Goal: Task Accomplishment & Management: Complete application form

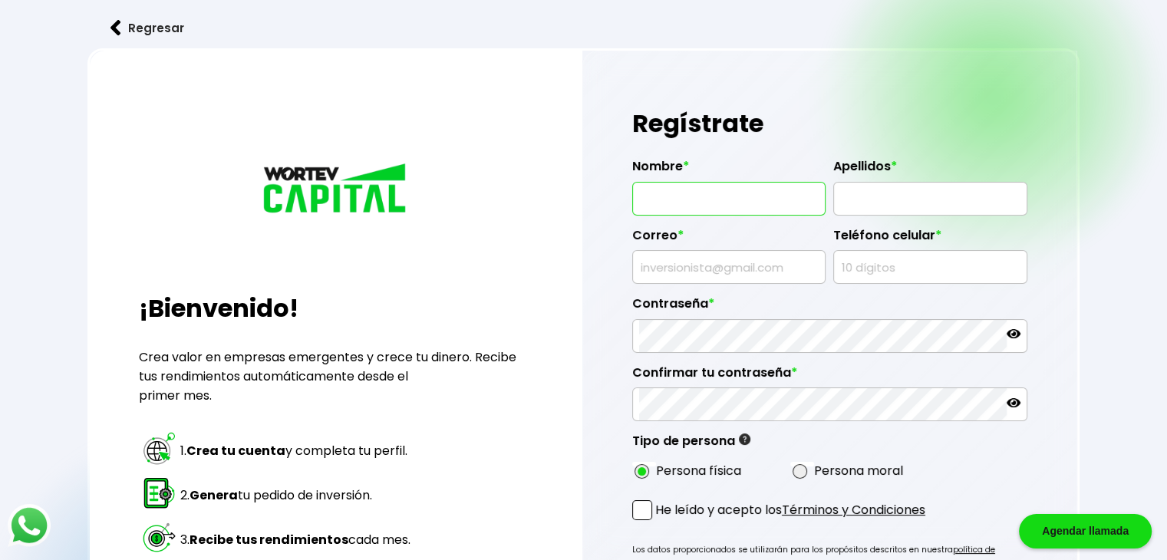
click at [673, 199] on input "text" at bounding box center [729, 199] width 180 height 32
click at [786, 207] on input "LUIS EDUARDO LÓPEZ LÓPEZ" at bounding box center [729, 199] width 180 height 32
drag, startPoint x: 800, startPoint y: 209, endPoint x: 724, endPoint y: 189, distance: 78.3
click at [724, 187] on input "LUIS EDUARDO LÓPEZ LÓPEZ" at bounding box center [729, 199] width 180 height 32
type input "[PERSON_NAME]"
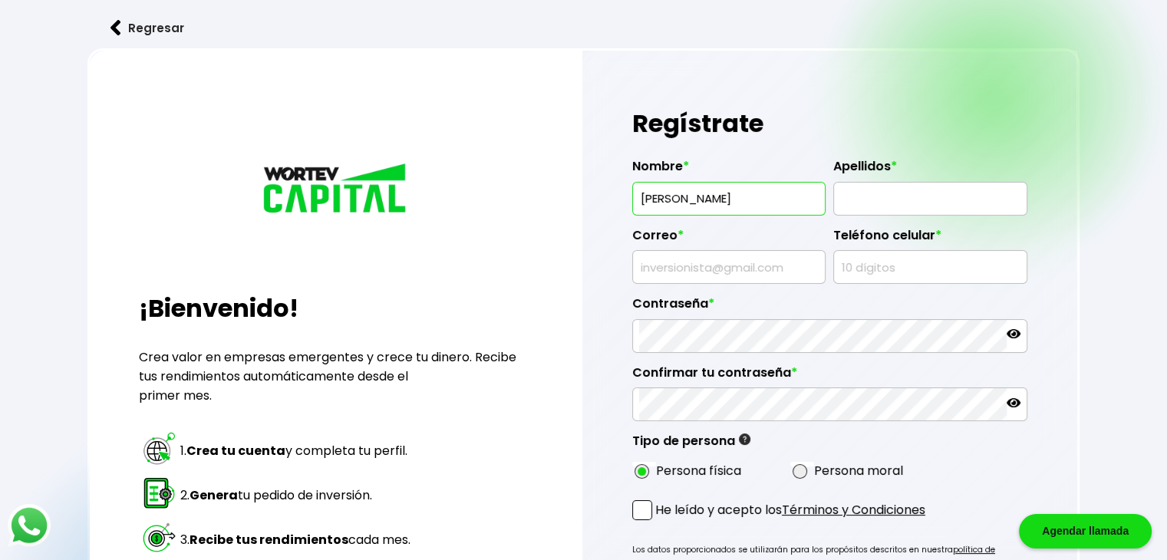
click at [878, 200] on input "text" at bounding box center [930, 199] width 180 height 32
paste input "LÓPEZ LÓPEZ"
type input "LÓPEZ LÓPEZ"
click at [757, 271] on input "text" at bounding box center [729, 267] width 180 height 32
type input "[EMAIL_ADDRESS][DOMAIN_NAME]"
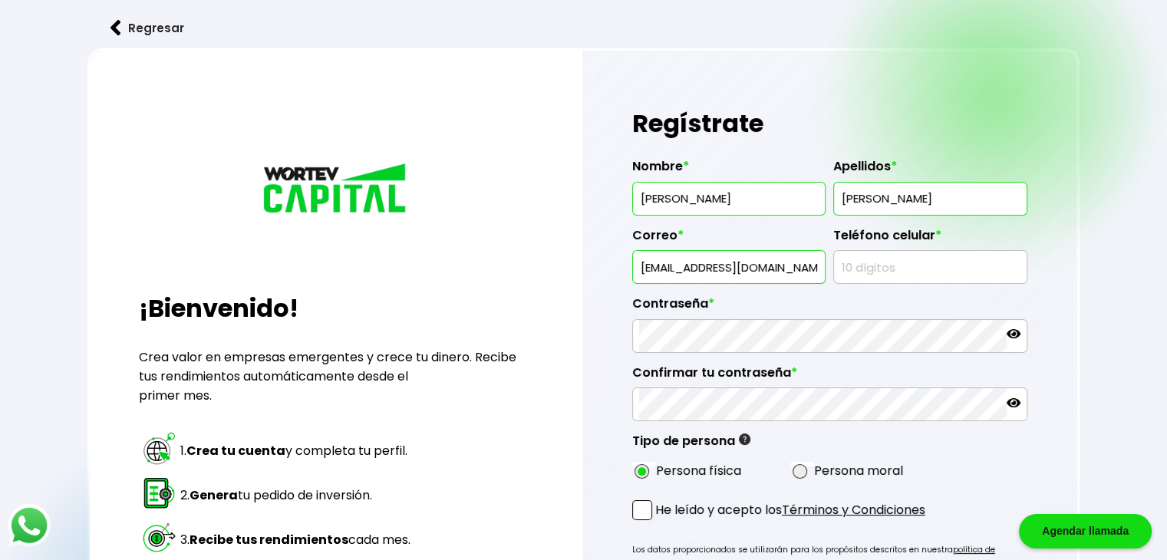
click at [884, 269] on input "text" at bounding box center [930, 267] width 180 height 32
type input "4777543403"
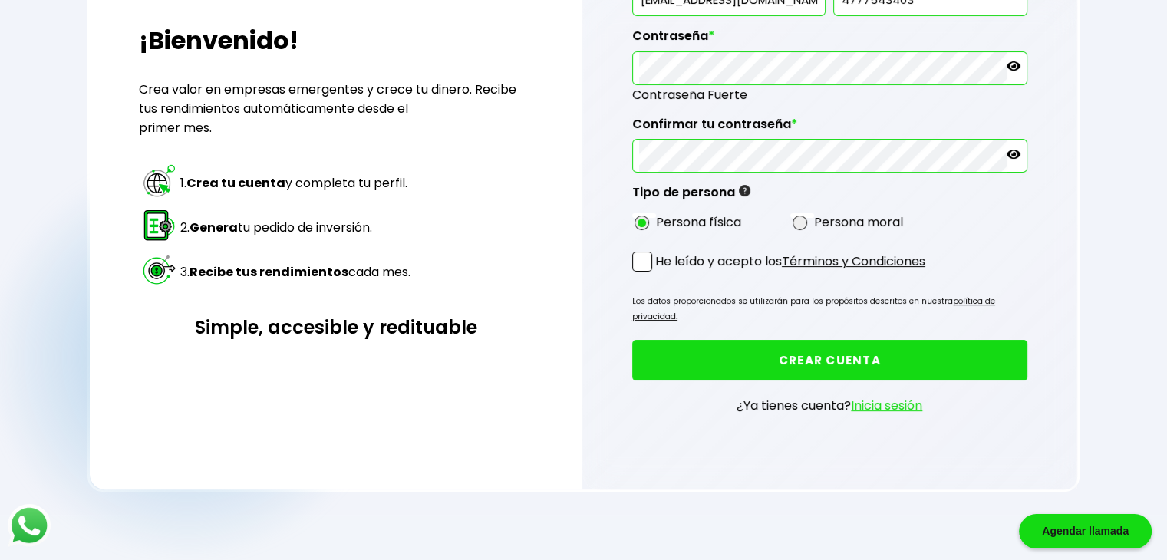
scroll to position [268, 0]
click at [647, 252] on span at bounding box center [642, 261] width 20 height 20
click at [658, 272] on input "He leído y acepto los Términos y Condiciones" at bounding box center [658, 272] width 0 height 0
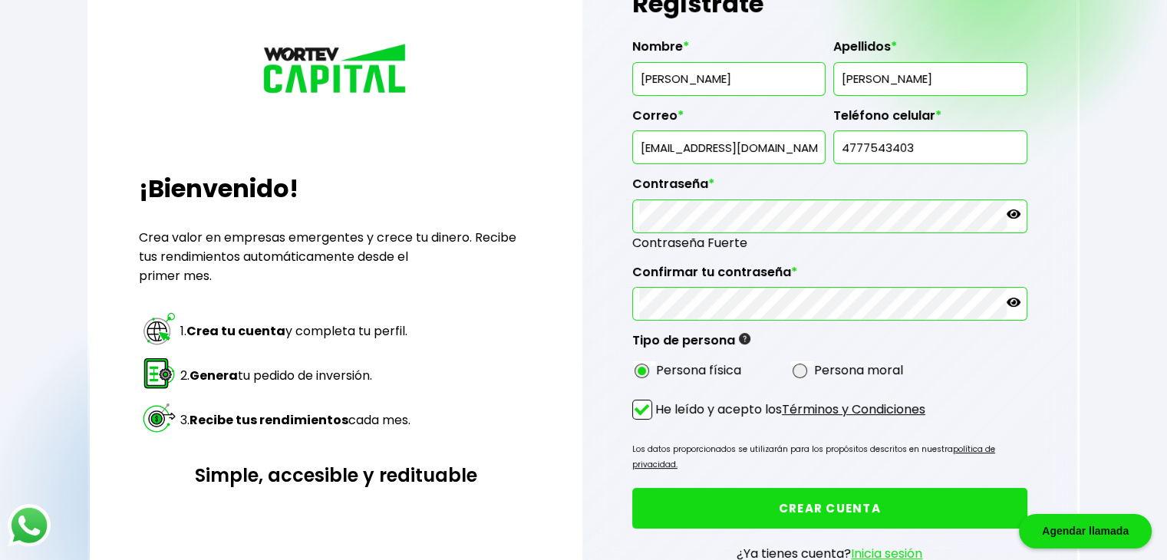
scroll to position [115, 0]
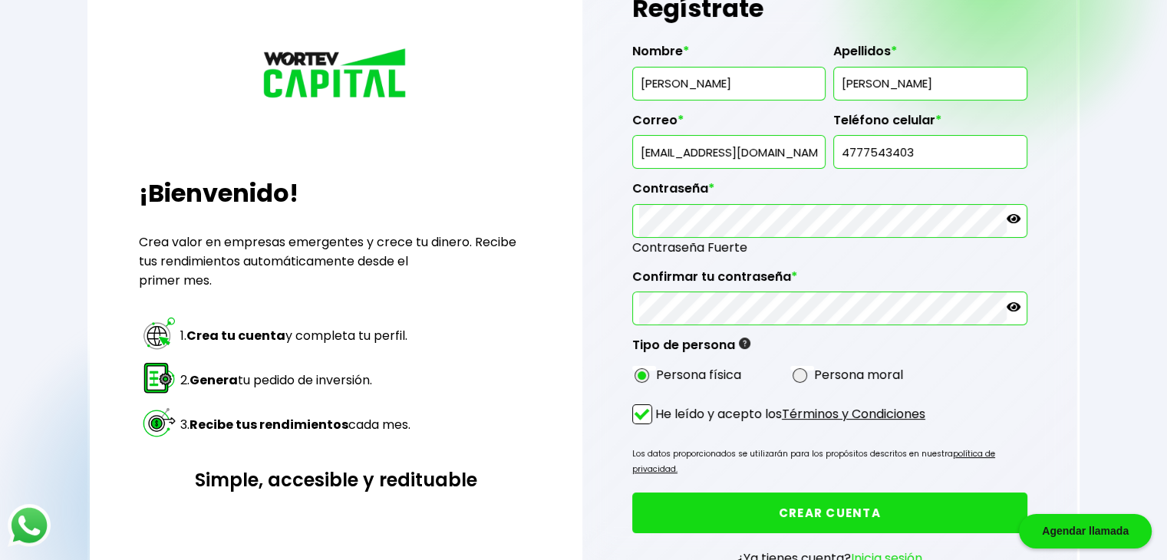
click at [868, 498] on button "CREAR CUENTA" at bounding box center [829, 512] width 395 height 41
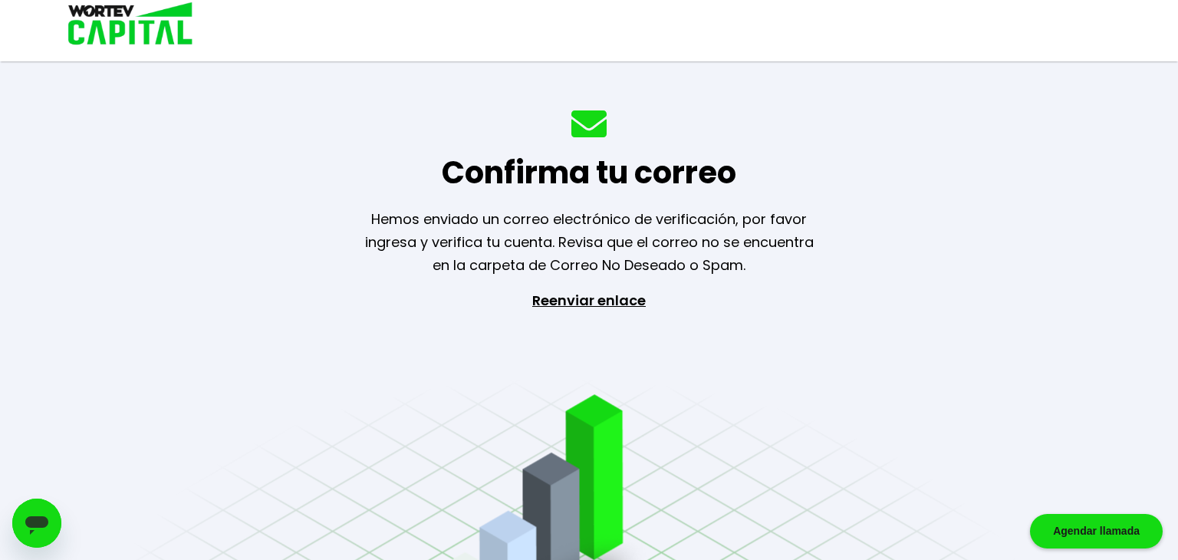
click at [565, 300] on p "Reenviar enlace" at bounding box center [589, 369] width 141 height 161
drag, startPoint x: 615, startPoint y: 231, endPoint x: 795, endPoint y: 239, distance: 179.7
click at [795, 239] on p "Hemos enviado un correo electrónico de verificación, por favor ingresa y verifi…" at bounding box center [589, 242] width 488 height 69
drag, startPoint x: 526, startPoint y: 259, endPoint x: 601, endPoint y: 267, distance: 74.9
click at [601, 267] on p "Hemos enviado un correo electrónico de verificación, por favor ingresa y verifi…" at bounding box center [589, 242] width 488 height 69
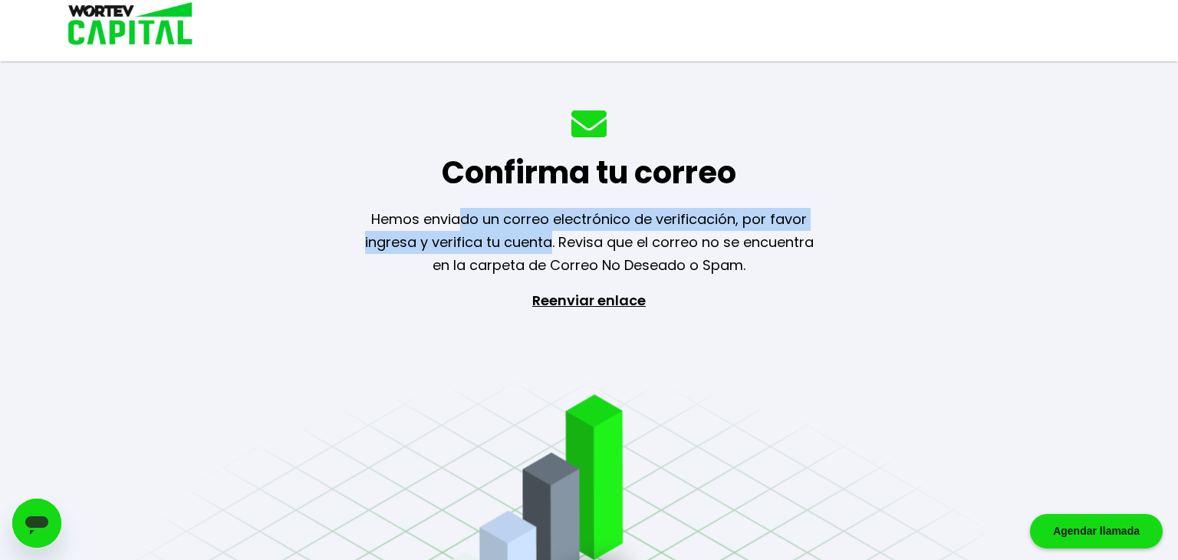
drag, startPoint x: 481, startPoint y: 219, endPoint x: 547, endPoint y: 233, distance: 67.6
click at [547, 233] on p "Hemos enviado un correo electrónico de verificación, por favor ingresa y verifi…" at bounding box center [589, 242] width 488 height 69
drag, startPoint x: 528, startPoint y: 252, endPoint x: 551, endPoint y: 252, distance: 23.0
click at [529, 252] on p "Hemos enviado un correo electrónico de verificación, por favor ingresa y verifi…" at bounding box center [589, 242] width 488 height 69
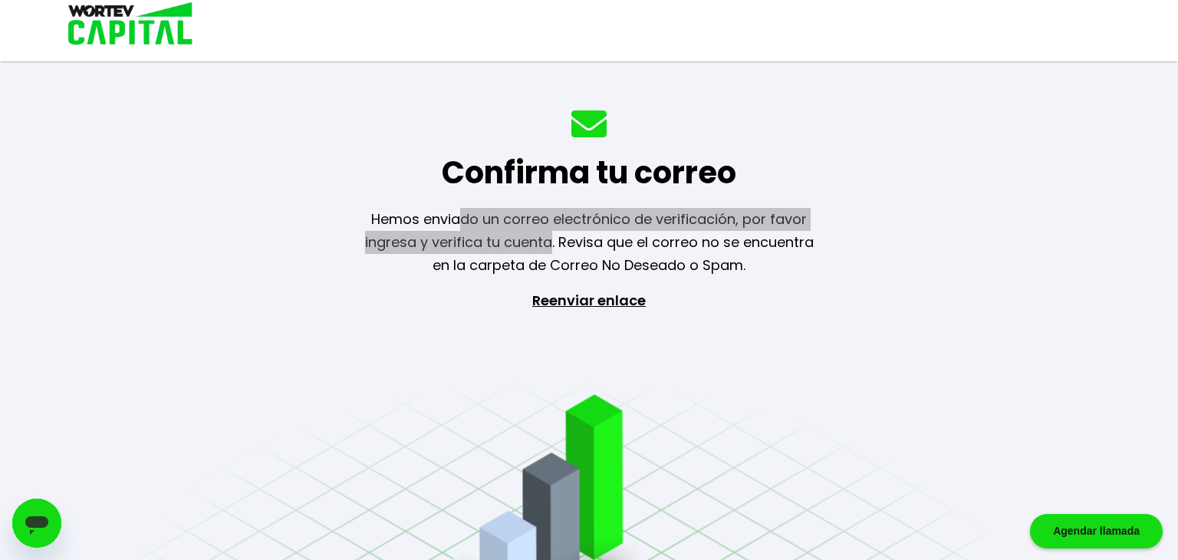
click at [40, 518] on icon "Abrir ventana de mensajería" at bounding box center [36, 525] width 23 height 18
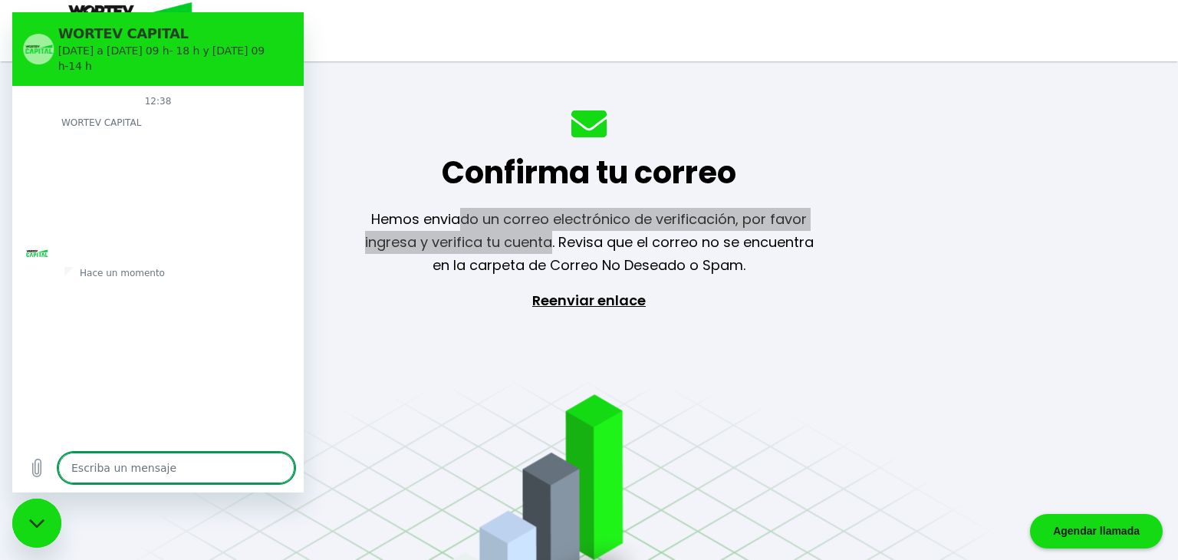
type textarea "x"
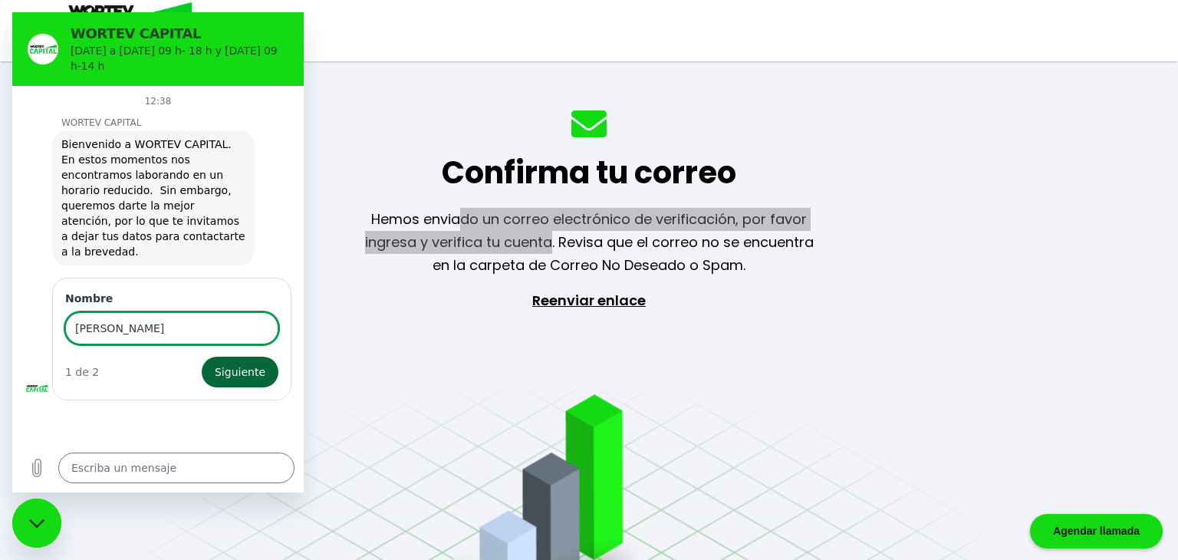
type input "Luis Eduardo López"
click at [262, 363] on span "Siguiente" at bounding box center [240, 372] width 51 height 18
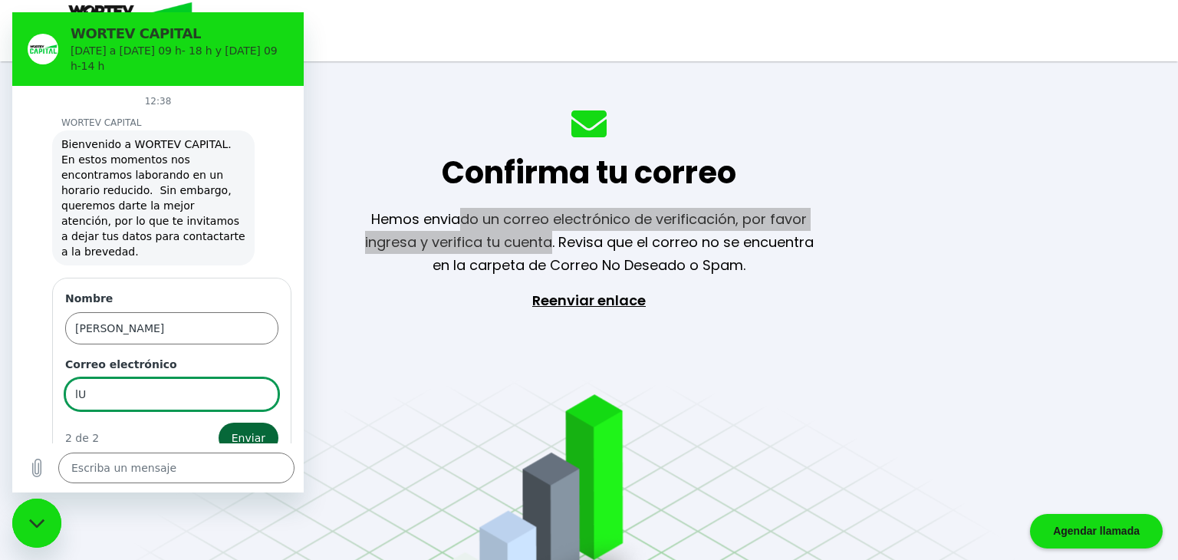
type input "l"
type input "[EMAIL_ADDRESS][DOMAIN_NAME]"
click at [258, 429] on span "Enviar" at bounding box center [249, 438] width 34 height 18
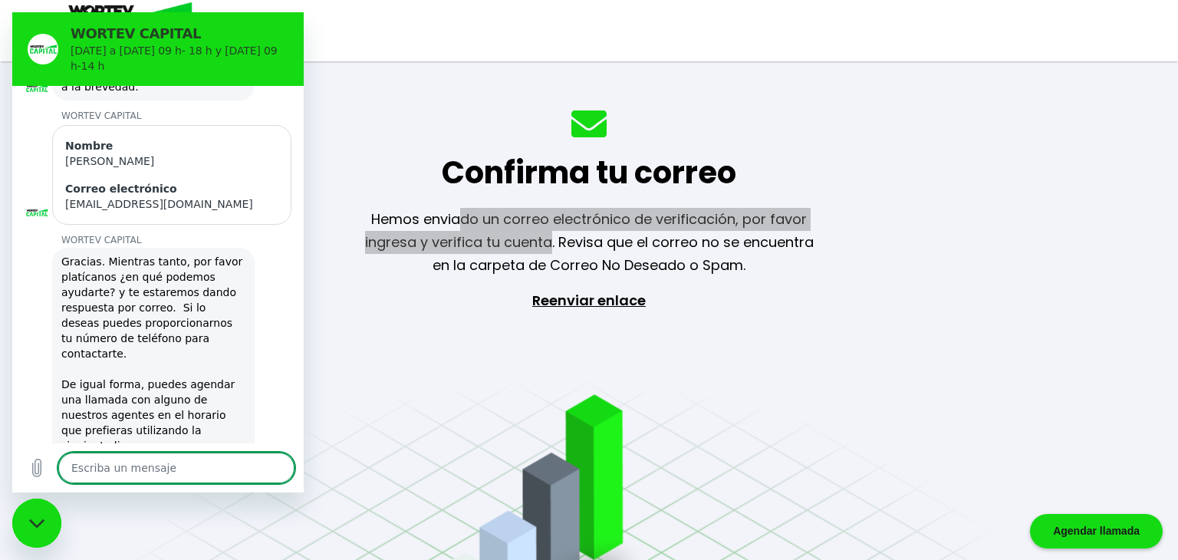
scroll to position [168, 0]
click at [181, 452] on link "https://calendly.com/wortevcapital/informes-chat-wortev-capital" at bounding box center [126, 458] width 131 height 12
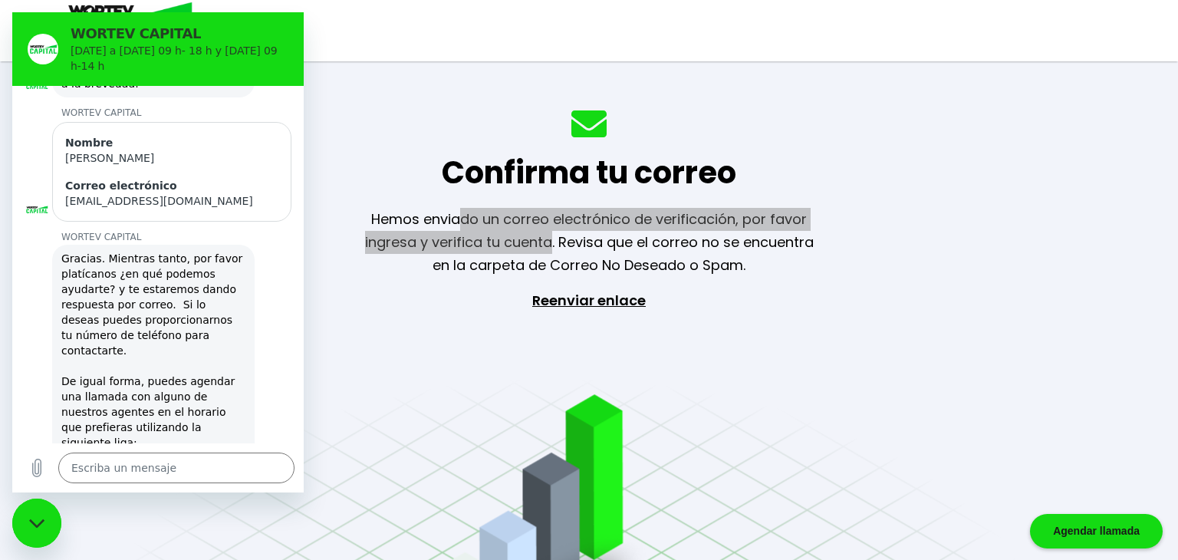
type textarea "x"
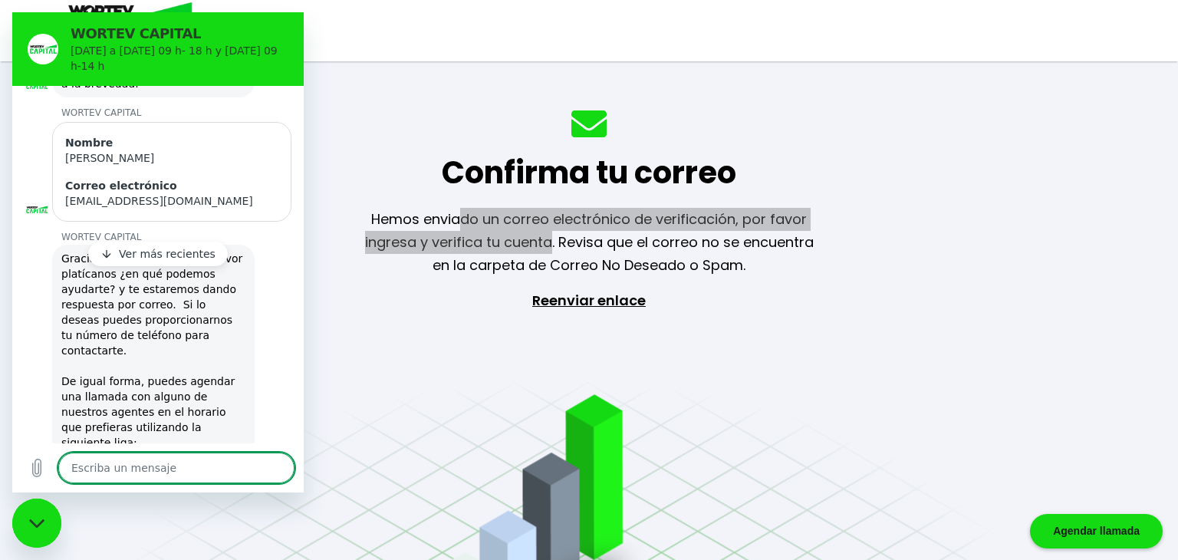
scroll to position [233, 0]
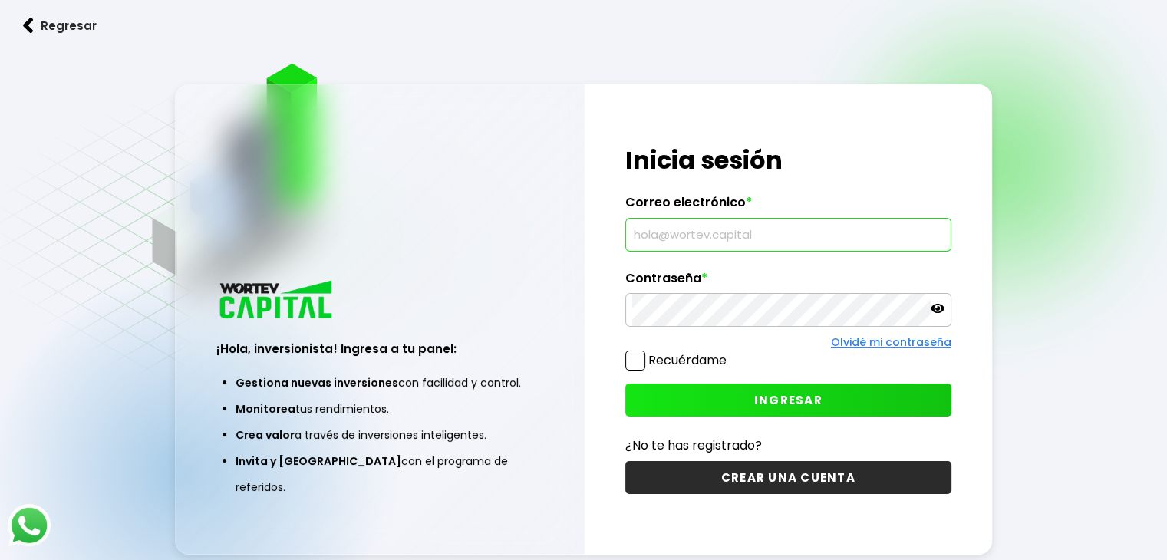
click at [838, 238] on input "text" at bounding box center [788, 235] width 312 height 32
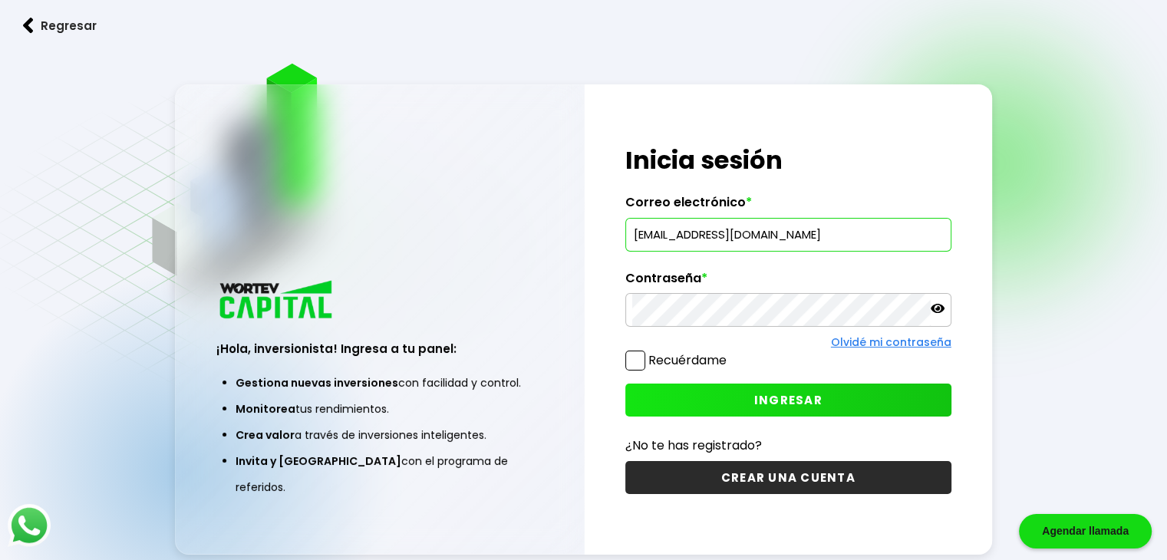
type input "[EMAIL_ADDRESS][DOMAIN_NAME]"
click at [637, 361] on span at bounding box center [635, 361] width 20 height 20
click at [730, 353] on input "Recuérdame" at bounding box center [730, 353] width 0 height 0
click at [937, 311] on icon at bounding box center [938, 308] width 14 height 14
click at [937, 305] on icon at bounding box center [938, 308] width 14 height 11
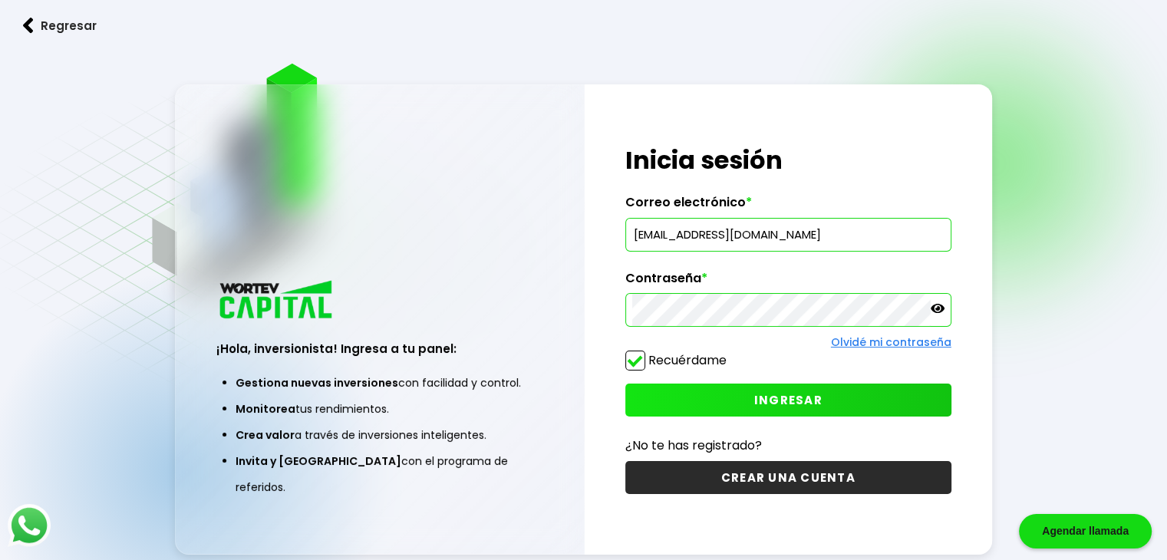
click at [823, 397] on button "INGRESAR" at bounding box center [788, 400] width 326 height 33
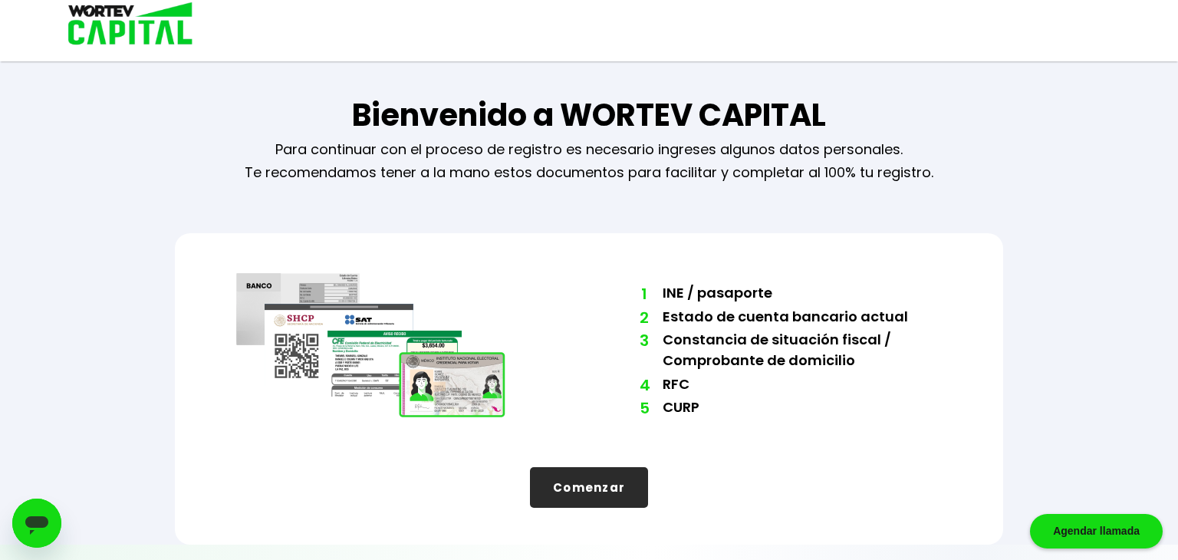
click at [621, 487] on button "Comenzar" at bounding box center [589, 487] width 118 height 41
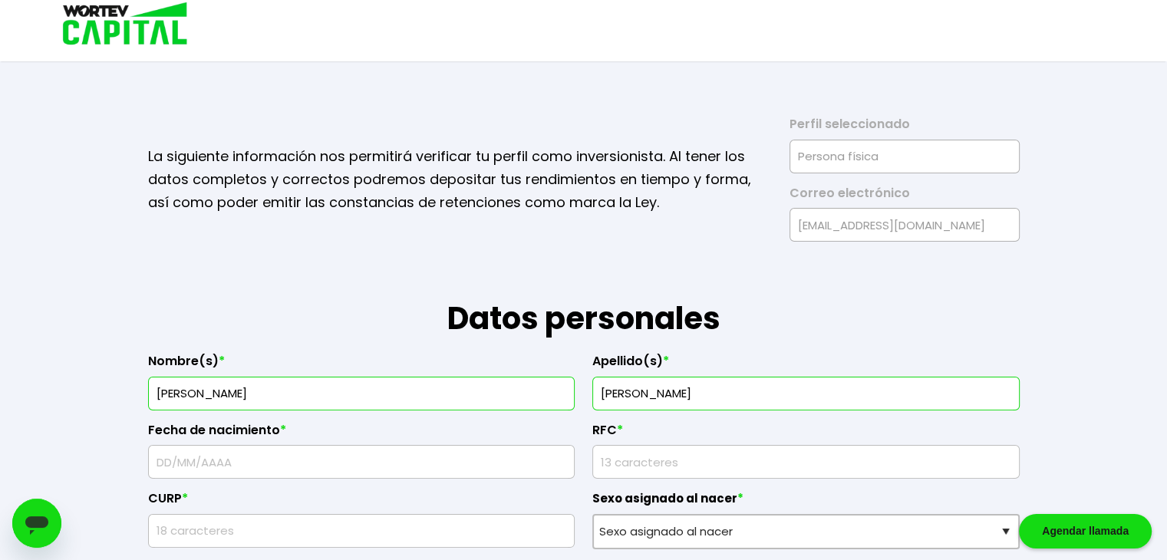
click at [338, 469] on input "text" at bounding box center [361, 462] width 413 height 32
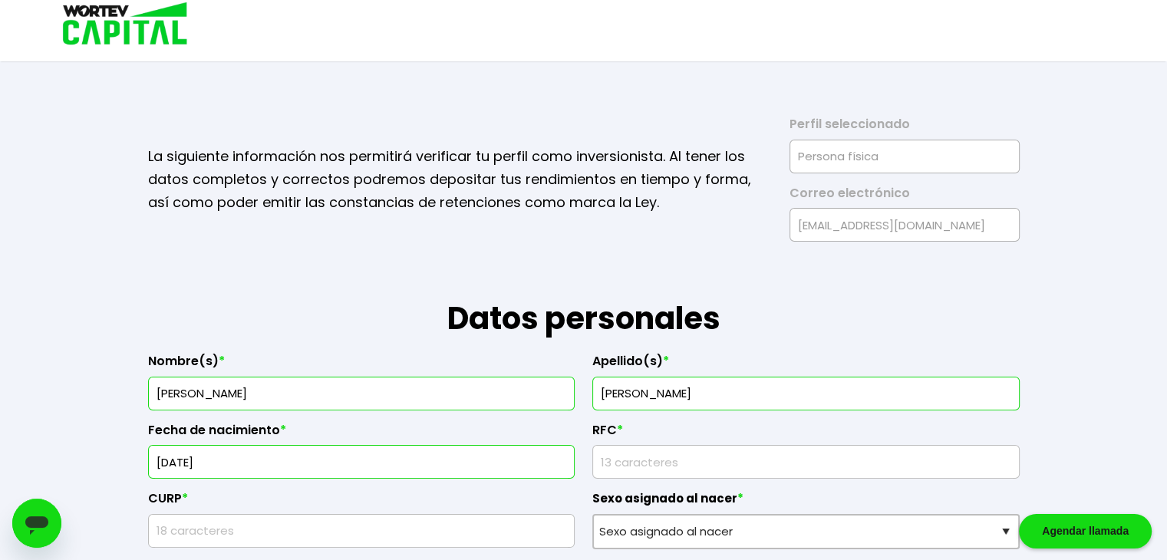
type input "[DATE]"
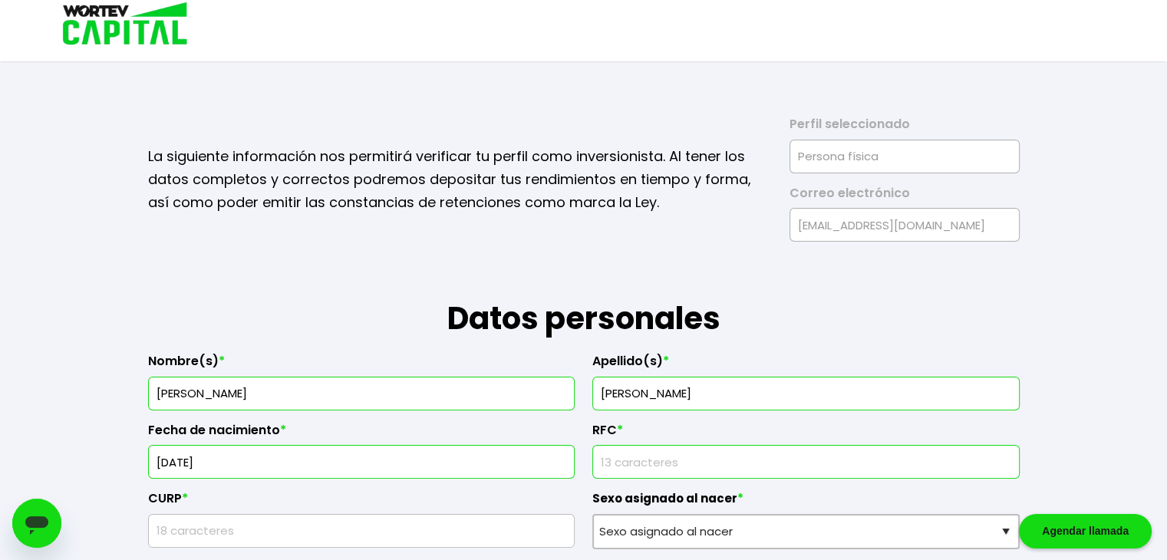
click at [841, 464] on input "rfc" at bounding box center [805, 462] width 413 height 32
type input "LOLL990806HG9"
click at [390, 526] on input "text" at bounding box center [361, 531] width 413 height 32
type input "LOLL990806HGTPPS02"
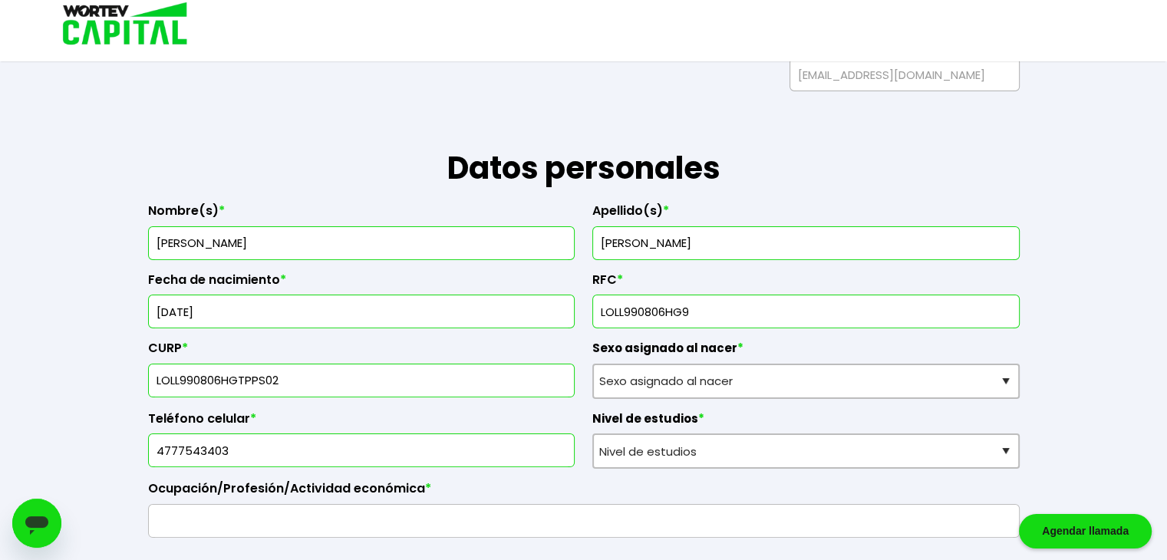
scroll to position [153, 0]
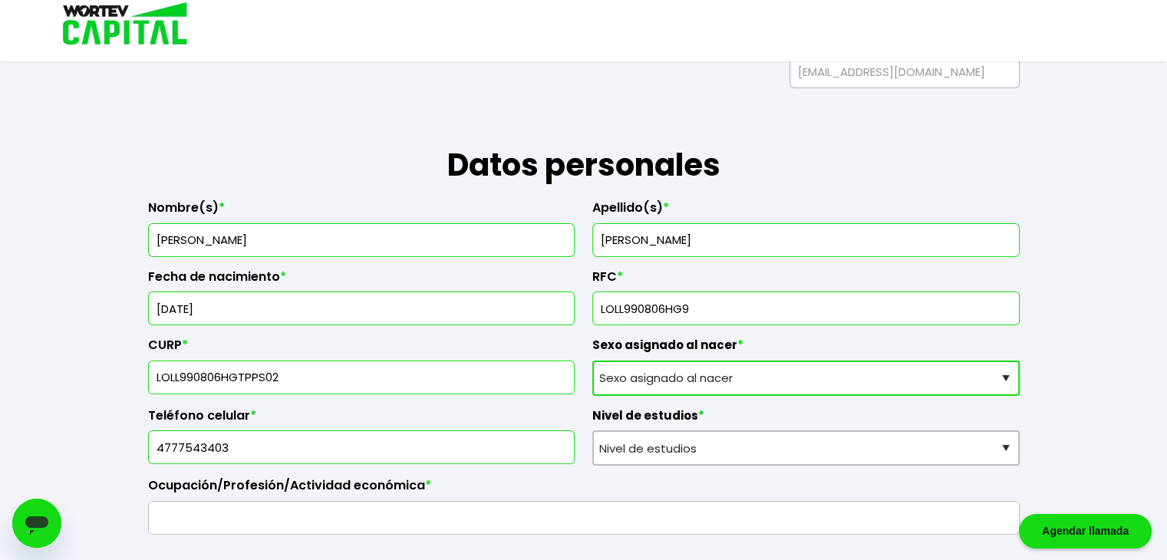
click at [751, 376] on select "Sexo asignado al nacer Hombre Mujer Prefiero no contestar" at bounding box center [805, 378] width 427 height 35
select select "Hombre"
click at [592, 361] on select "Sexo asignado al nacer Hombre Mujer Prefiero no contestar" at bounding box center [805, 378] width 427 height 35
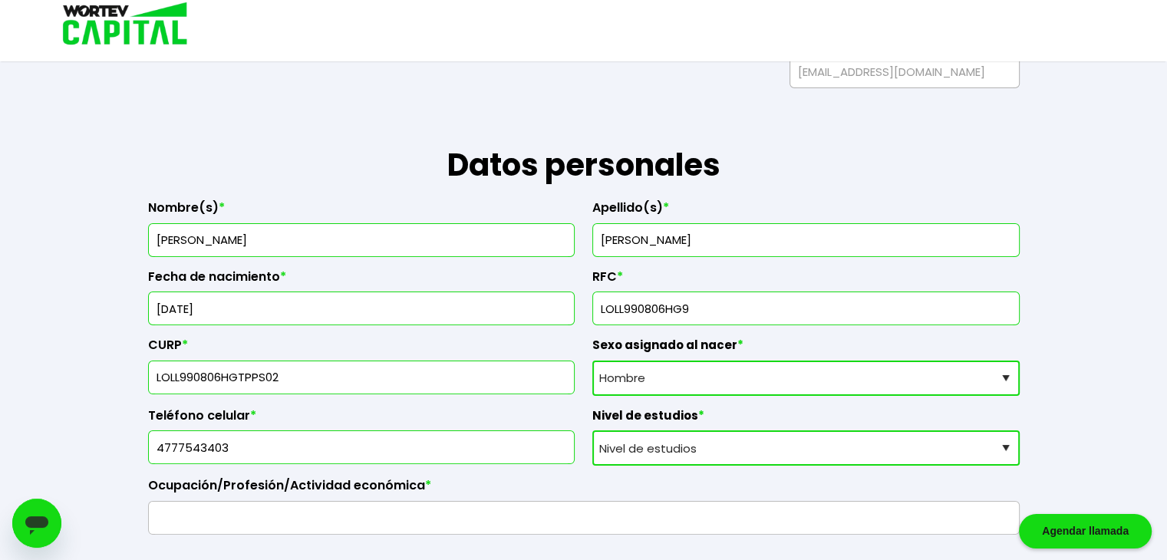
click at [735, 449] on select "Nivel de estudios Primaria Secundaria Bachillerato Licenciatura Posgrado" at bounding box center [805, 447] width 427 height 35
select select "Licenciatura"
click at [592, 430] on select "Nivel de estudios Primaria Secundaria Bachillerato Licenciatura Posgrado" at bounding box center [805, 447] width 427 height 35
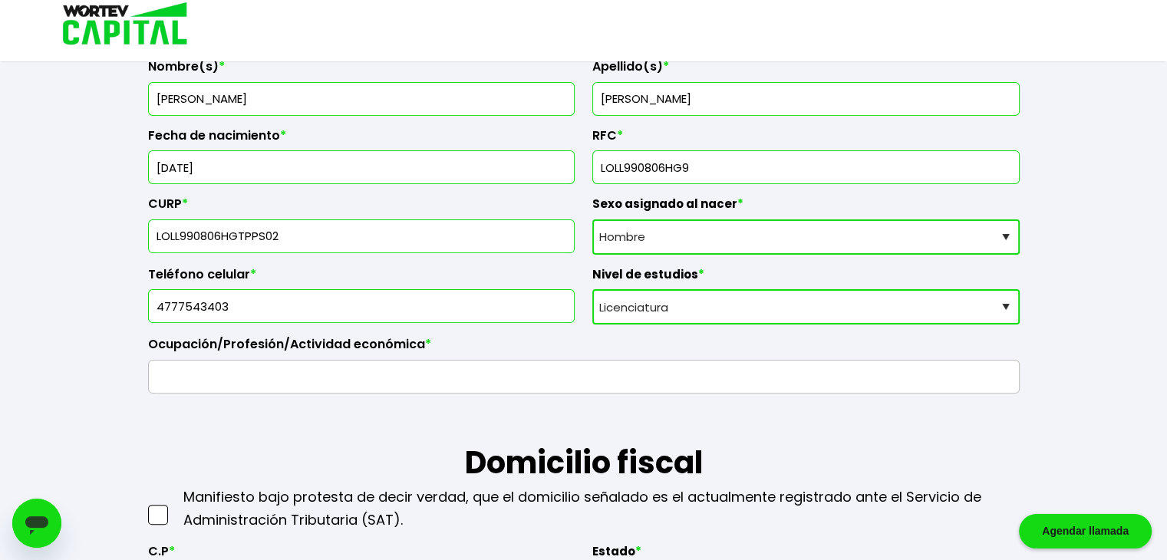
scroll to position [307, 0]
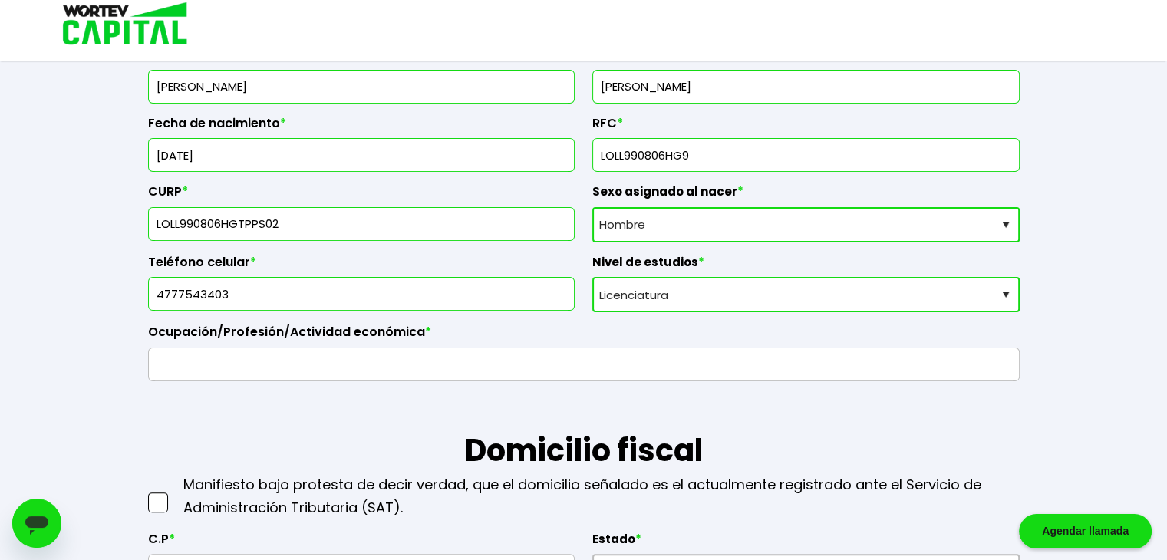
click at [367, 357] on input "text" at bounding box center [584, 364] width 858 height 32
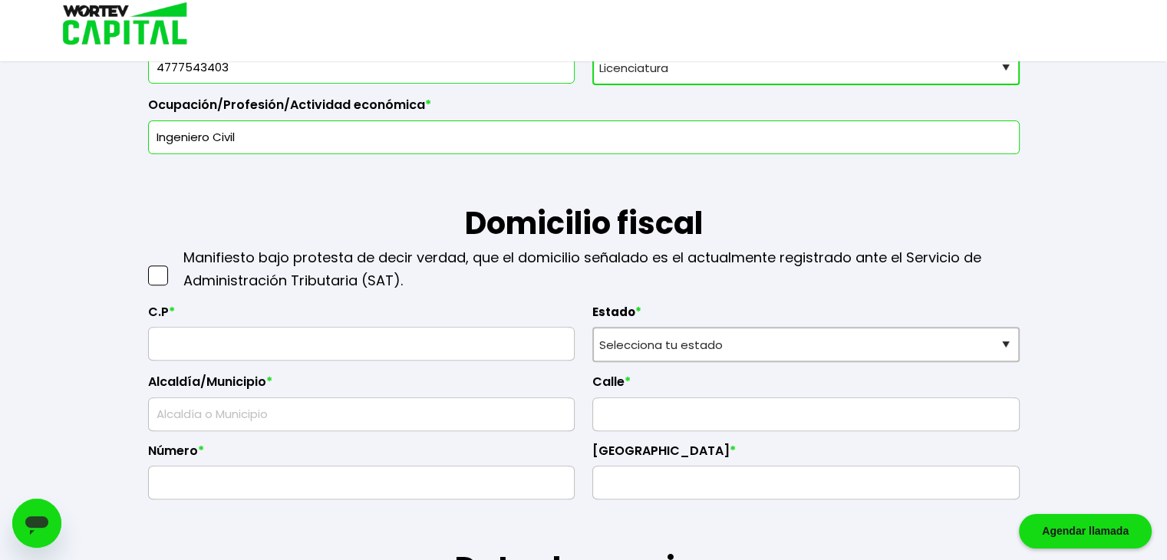
scroll to position [537, 0]
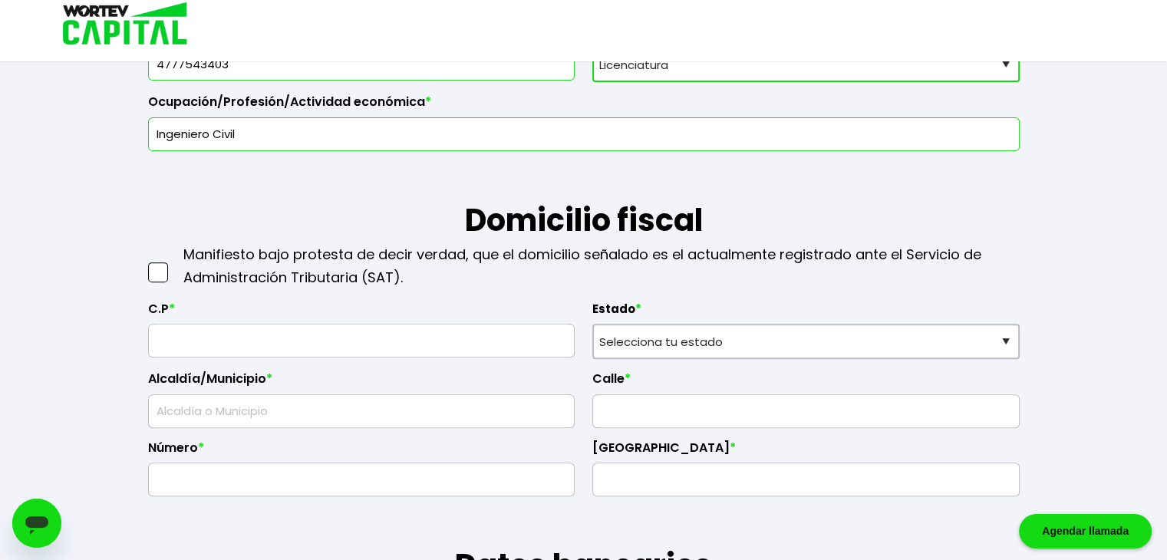
type input "Ingeniero Civil"
click at [153, 268] on span at bounding box center [158, 272] width 20 height 20
click at [174, 265] on input "checkbox" at bounding box center [174, 265] width 0 height 0
click at [222, 341] on input "text" at bounding box center [361, 340] width 413 height 32
type input "37287"
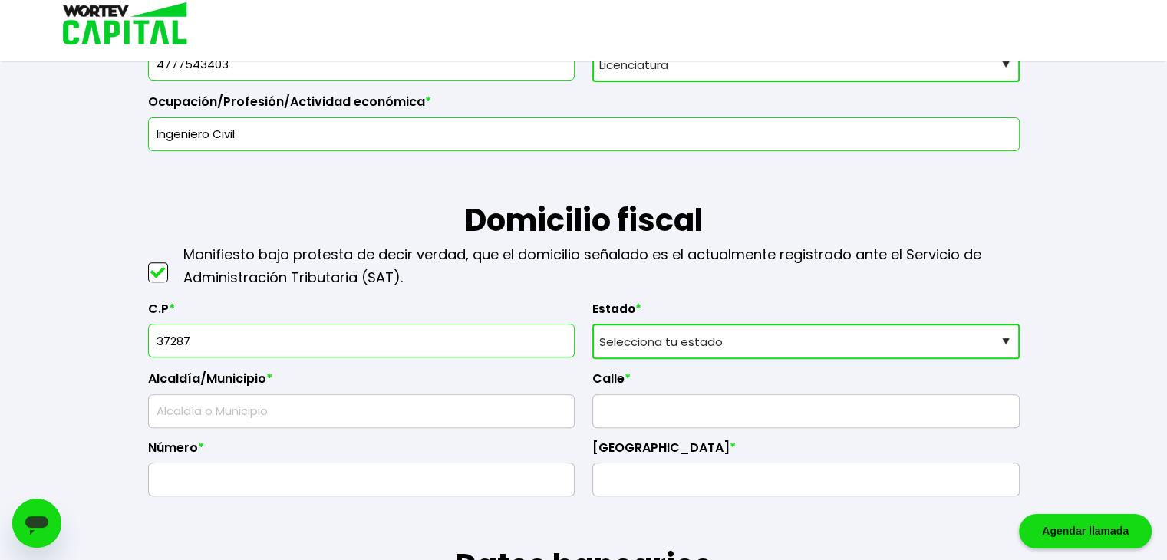
click at [890, 347] on select "Selecciona tu estado [GEOGRAPHIC_DATA] [GEOGRAPHIC_DATA][US_STATE] [GEOGRAPHIC_…" at bounding box center [805, 341] width 427 height 35
select select "GT"
click at [592, 324] on select "Selecciona tu estado [GEOGRAPHIC_DATA] [GEOGRAPHIC_DATA][US_STATE] [GEOGRAPHIC_…" at bounding box center [805, 341] width 427 height 35
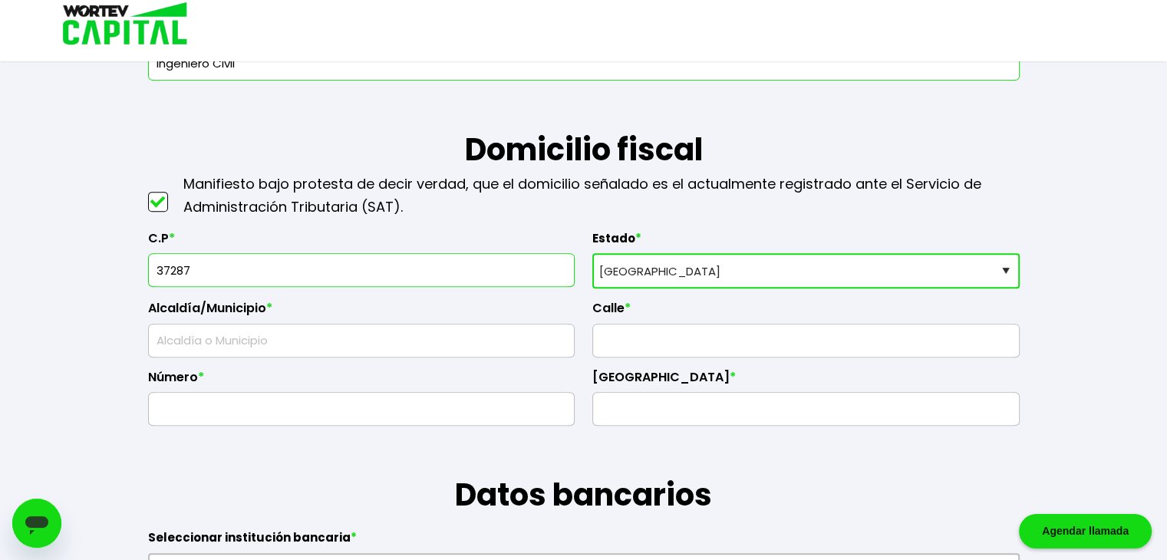
scroll to position [614, 0]
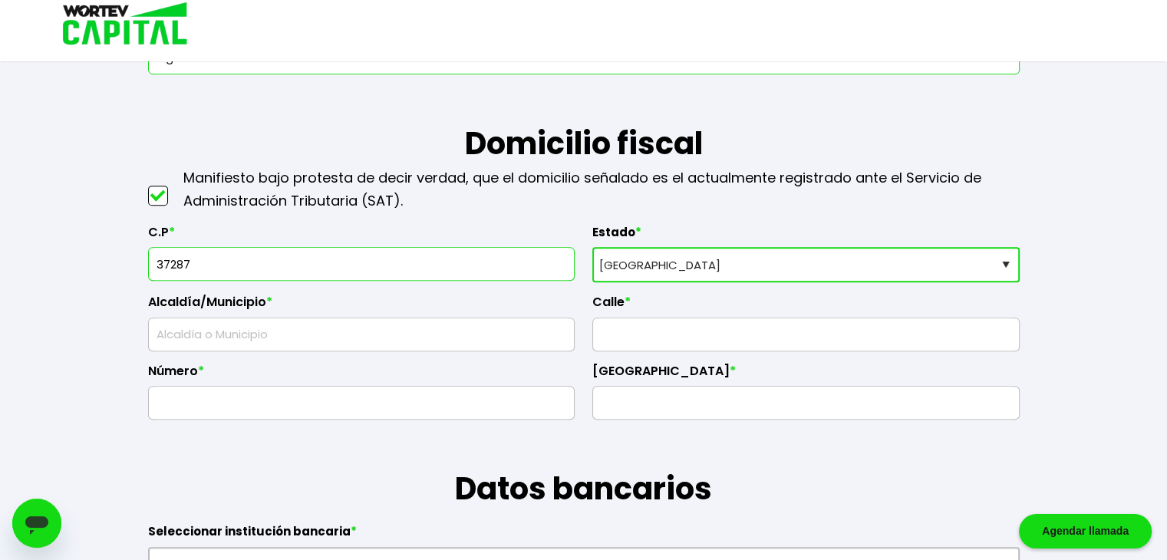
click at [291, 336] on input "text" at bounding box center [361, 334] width 413 height 32
type input "León"
type input "Club Loyola"
click at [684, 334] on input "text" at bounding box center [805, 334] width 413 height 32
type input "Gigante"
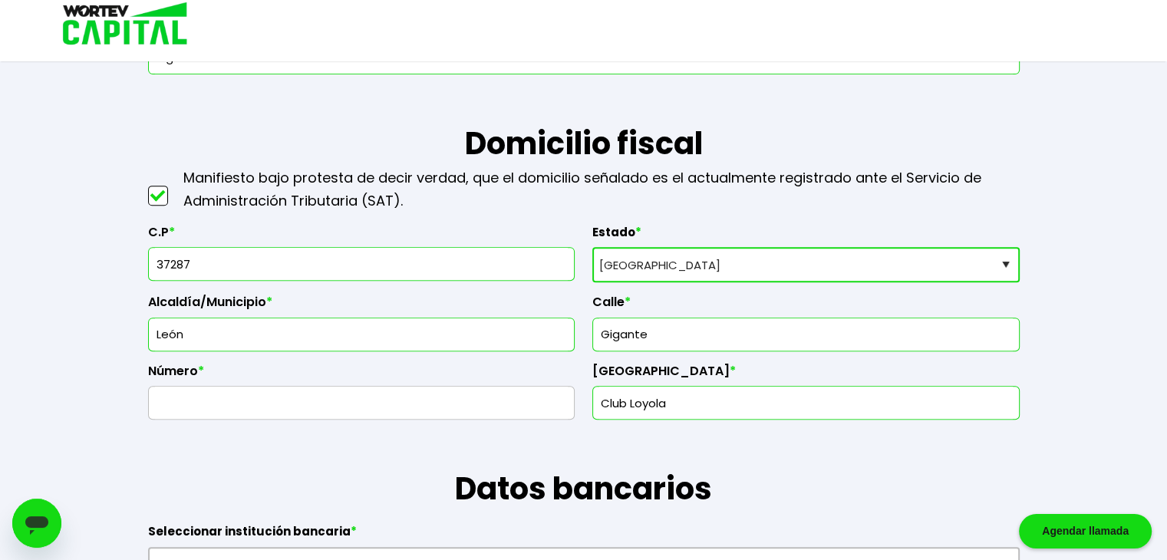
click at [473, 406] on input "text" at bounding box center [361, 403] width 413 height 32
type input "122"
click at [716, 407] on input "Club Loyola" at bounding box center [805, 403] width 413 height 32
click at [692, 470] on h1 "Datos bancarios" at bounding box center [583, 466] width 871 height 92
drag, startPoint x: 683, startPoint y: 396, endPoint x: 449, endPoint y: 395, distance: 234.7
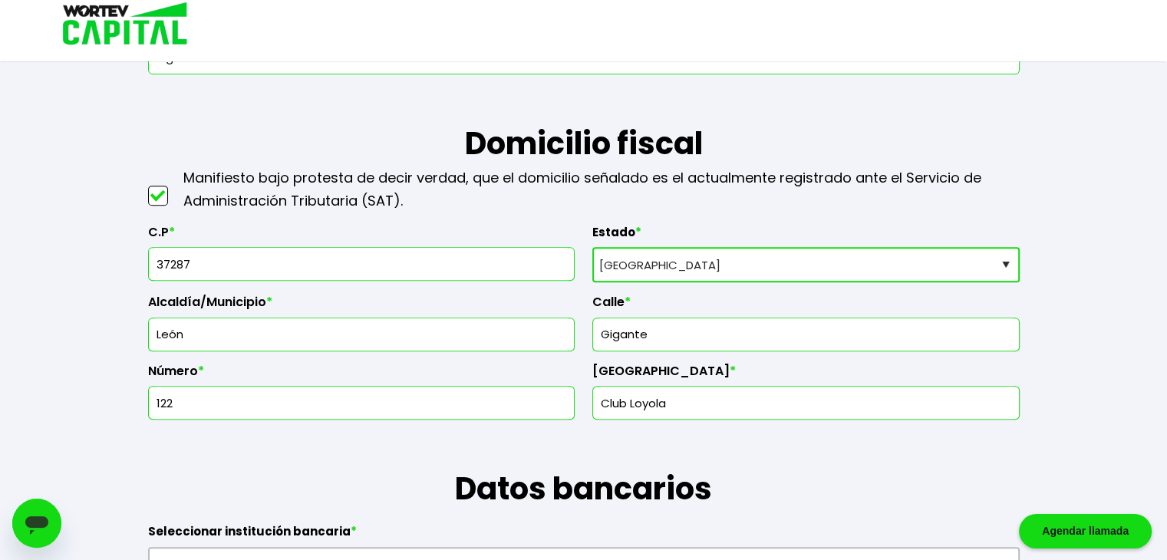
click at [449, 395] on div "C.P * 37287 Estado * Selecciona tu estado [GEOGRAPHIC_DATA] [GEOGRAPHIC_DATA][U…" at bounding box center [583, 316] width 871 height 208
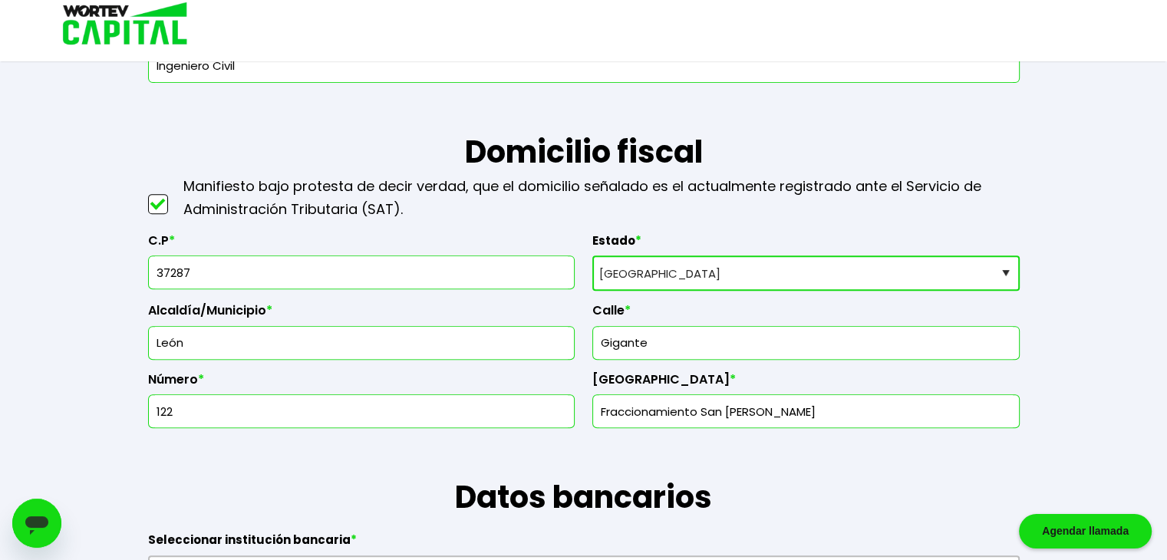
scroll to position [767, 0]
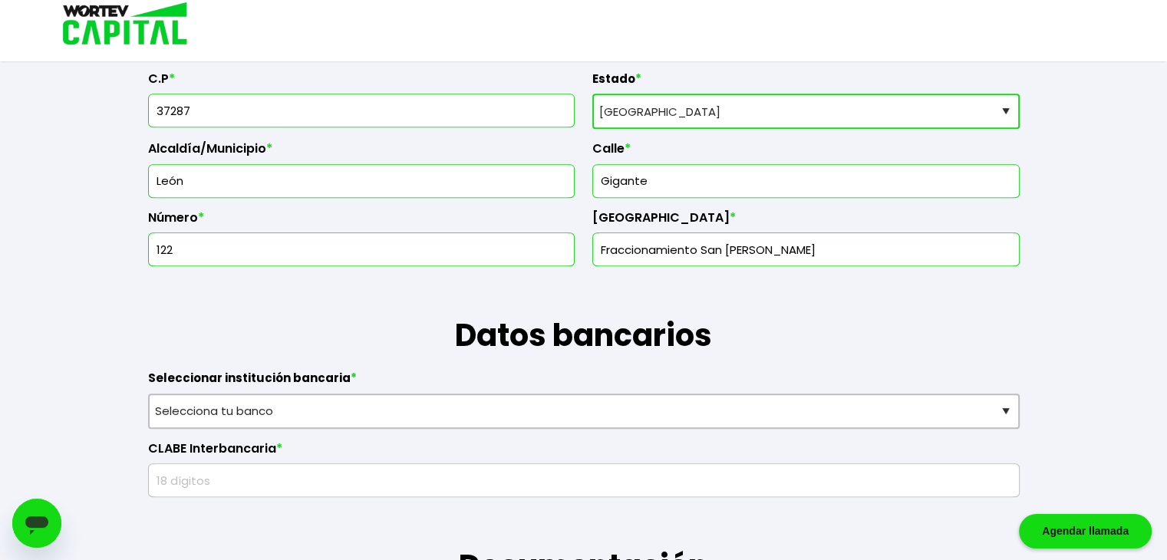
type input "Fraccionamiento San [PERSON_NAME]"
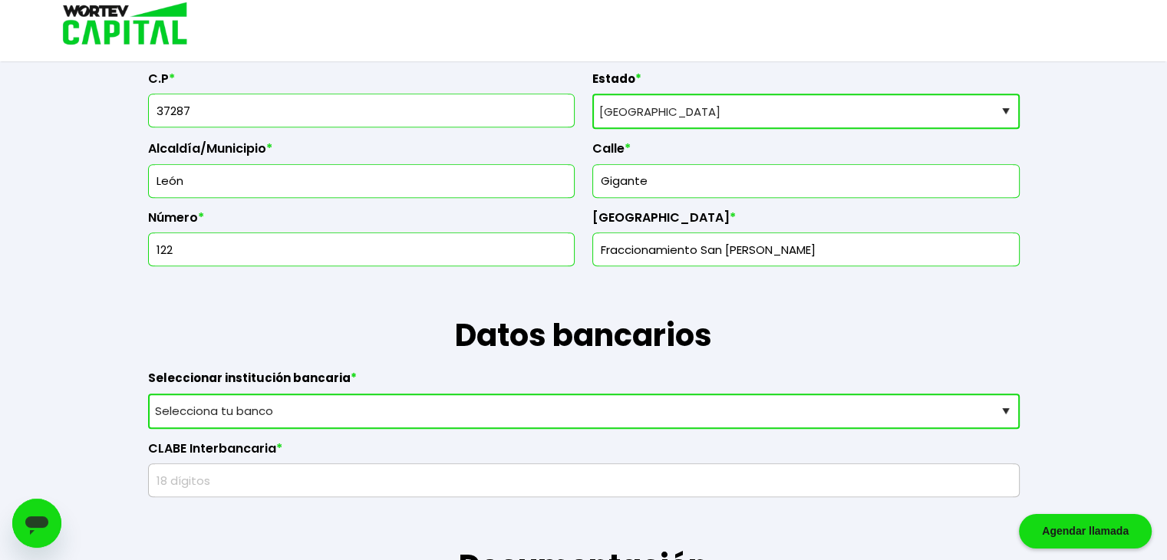
click at [326, 408] on select "Selecciona tu banco ABC Capital Actinver Afirme Albo ASP Banamex Banbajio Banco…" at bounding box center [583, 411] width 871 height 35
select select "BBVA Bancomer"
click at [148, 394] on select "Selecciona tu banco ABC Capital Actinver Afirme Albo ASP Banamex Banbajio Banco…" at bounding box center [583, 411] width 871 height 35
click at [223, 473] on input "text" at bounding box center [584, 480] width 858 height 32
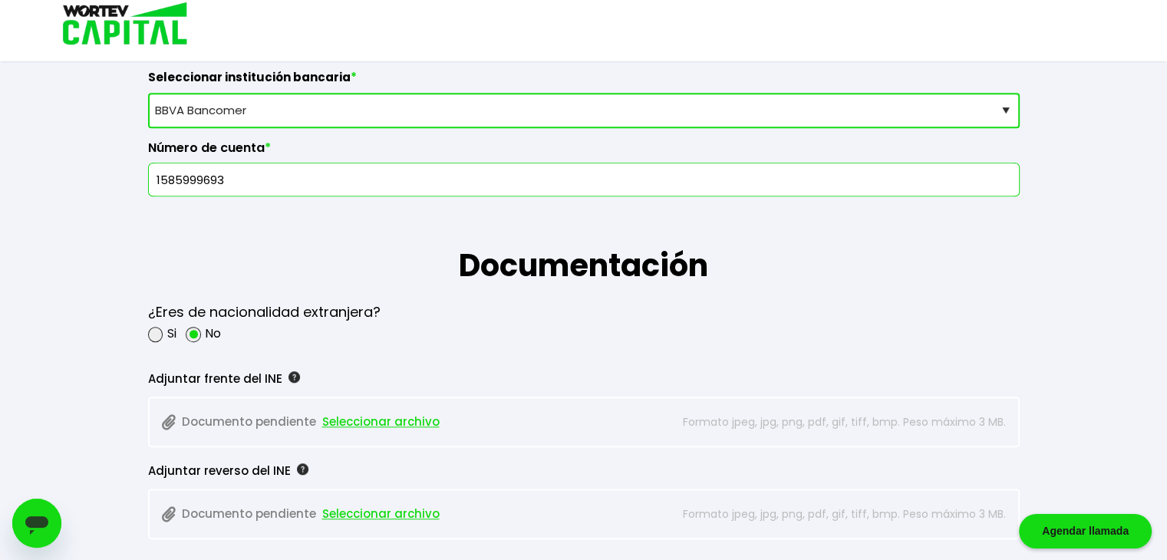
scroll to position [1074, 0]
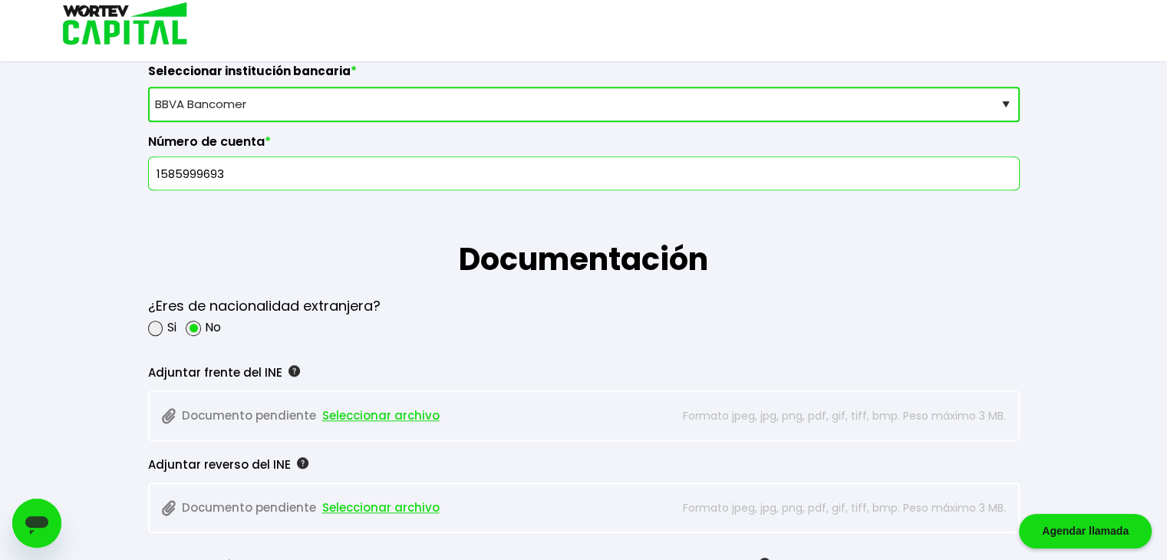
type input "1585999693"
click at [376, 410] on span "Seleccionar archivo" at bounding box center [380, 415] width 117 height 23
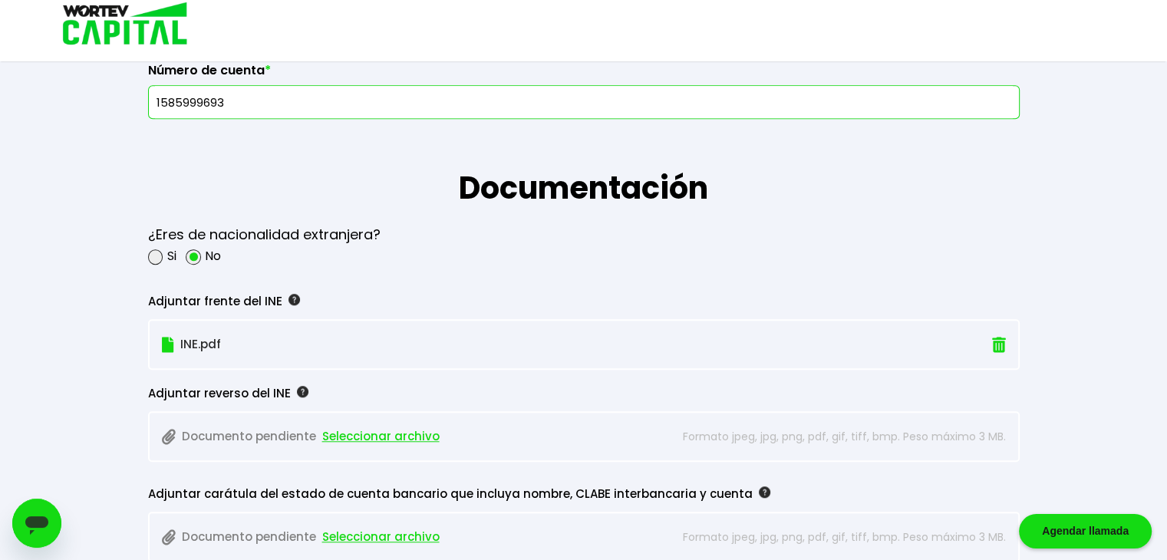
scroll to position [1151, 0]
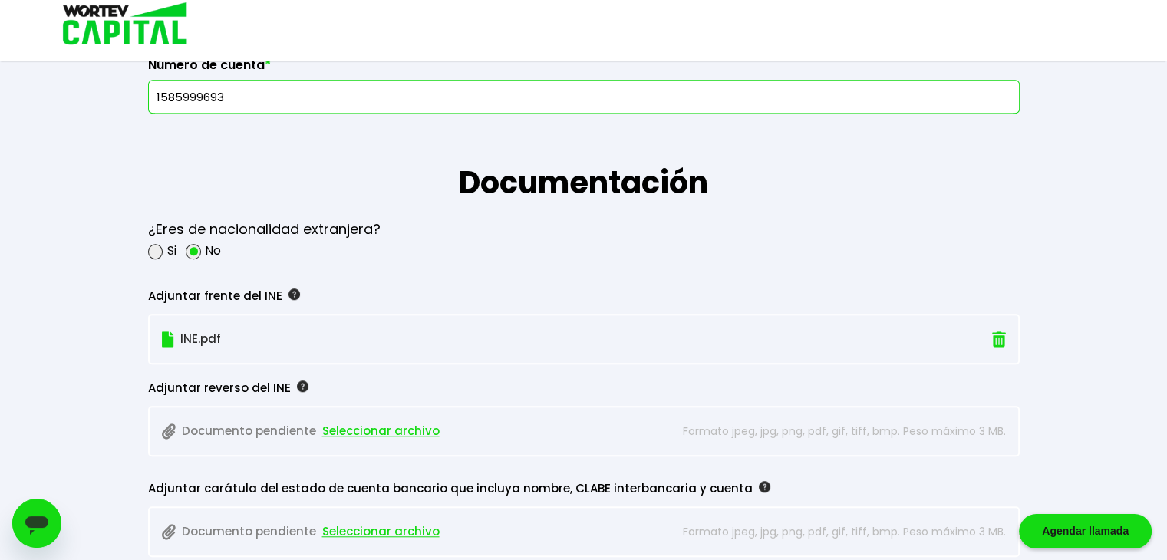
click at [361, 427] on span "Seleccionar archivo" at bounding box center [380, 431] width 117 height 23
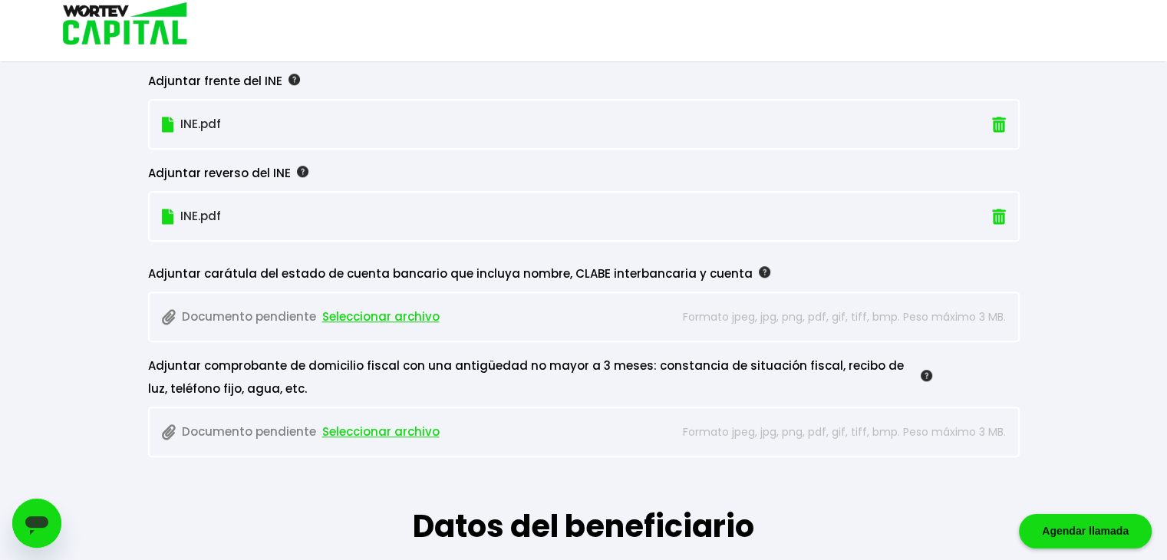
scroll to position [1381, 0]
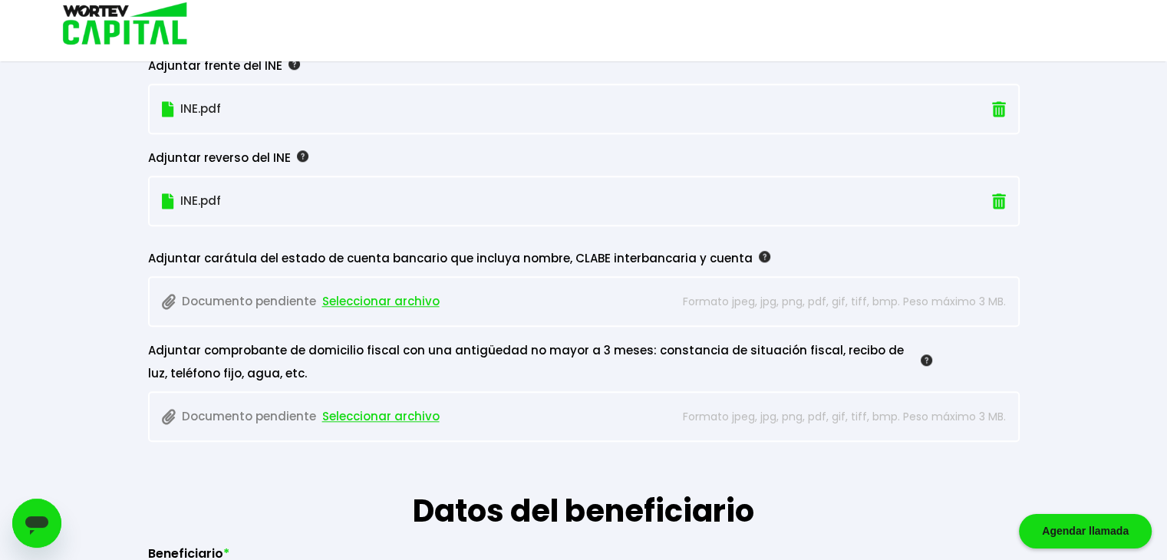
click at [384, 296] on span "Seleccionar archivo" at bounding box center [380, 301] width 117 height 23
click at [233, 295] on p "Cuenta BBVA.jfif" at bounding box center [517, 301] width 711 height 23
click at [170, 295] on img at bounding box center [170, 302] width 16 height 16
click at [342, 298] on span "Seleccionar archivo" at bounding box center [343, 301] width 117 height 23
click at [355, 411] on span "Seleccionar archivo" at bounding box center [380, 416] width 117 height 23
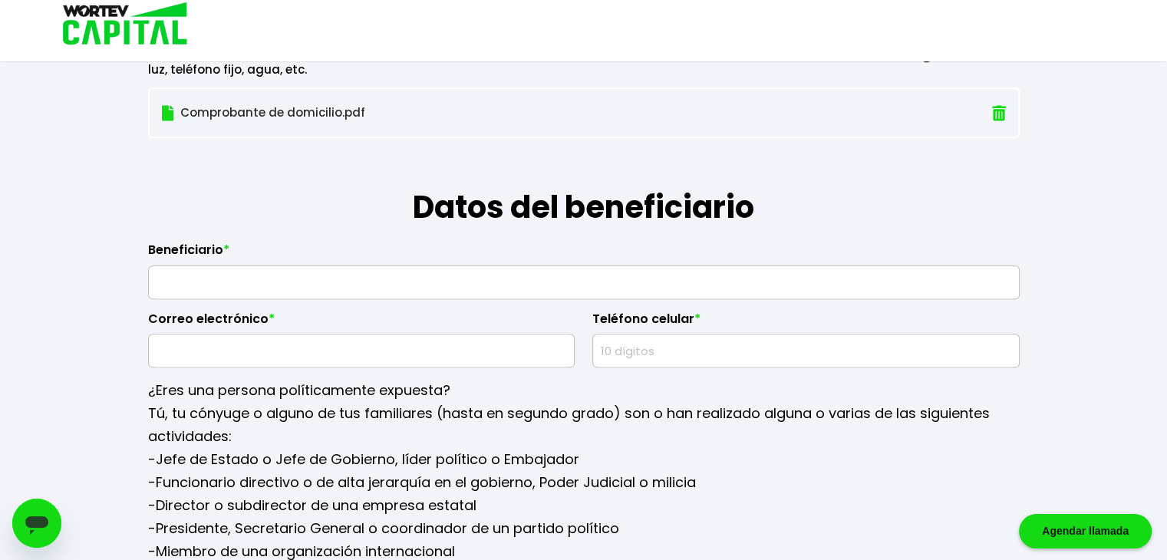
scroll to position [1688, 0]
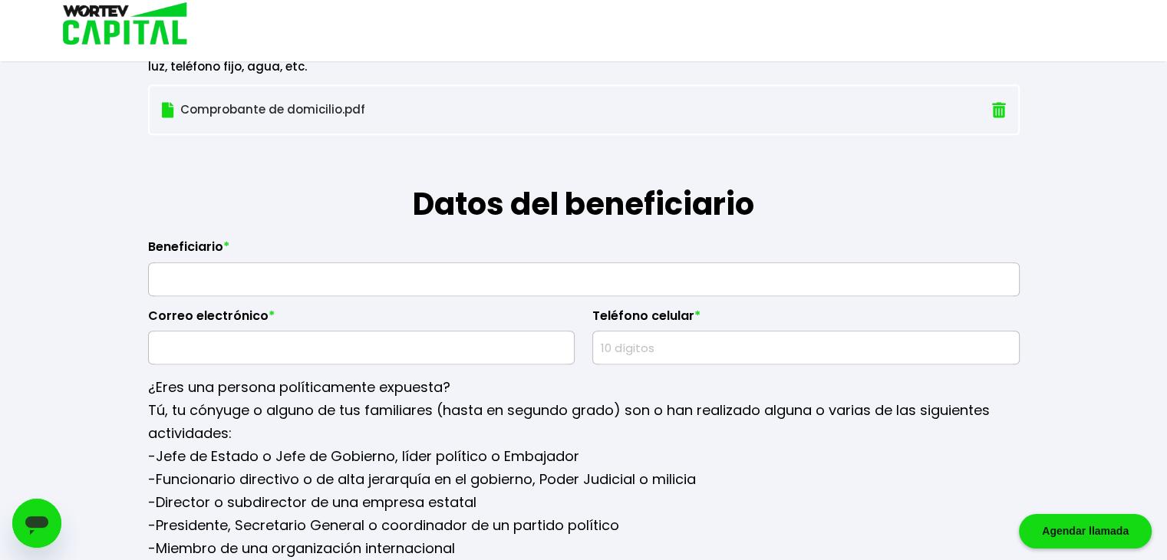
click at [391, 278] on input "text" at bounding box center [584, 279] width 858 height 32
click at [390, 273] on input "text" at bounding box center [584, 279] width 858 height 32
click at [524, 394] on div "¿Eres una persona políticamente expuesta? Tú, tu cónyuge o alguno de tus famili…" at bounding box center [583, 473] width 871 height 218
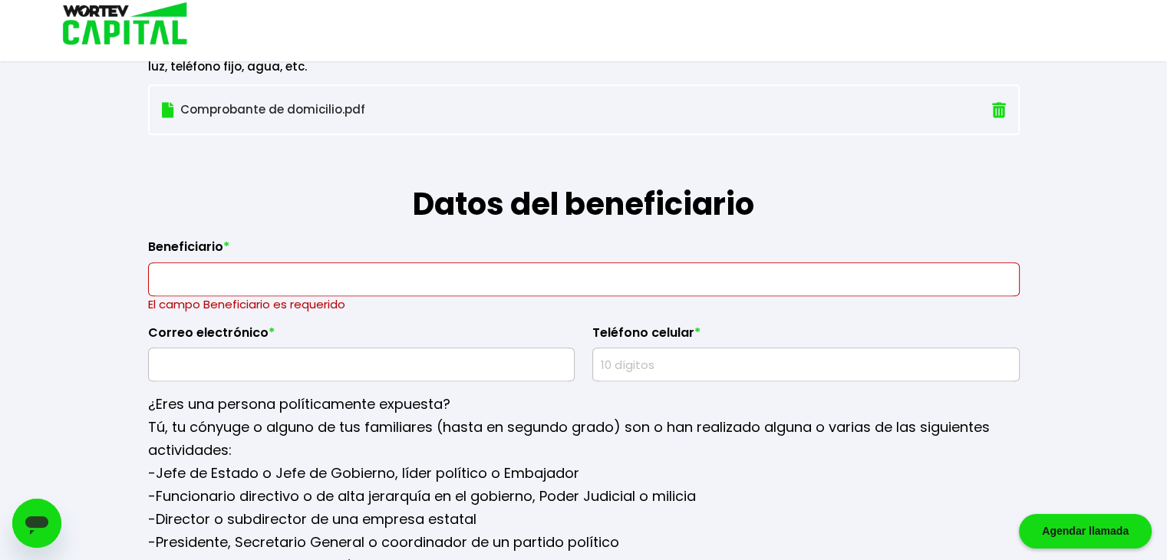
click at [226, 239] on span "*" at bounding box center [226, 246] width 6 height 15
click at [223, 239] on span "*" at bounding box center [226, 246] width 6 height 15
click at [223, 240] on span "*" at bounding box center [226, 246] width 6 height 15
click at [226, 239] on span "*" at bounding box center [226, 246] width 6 height 15
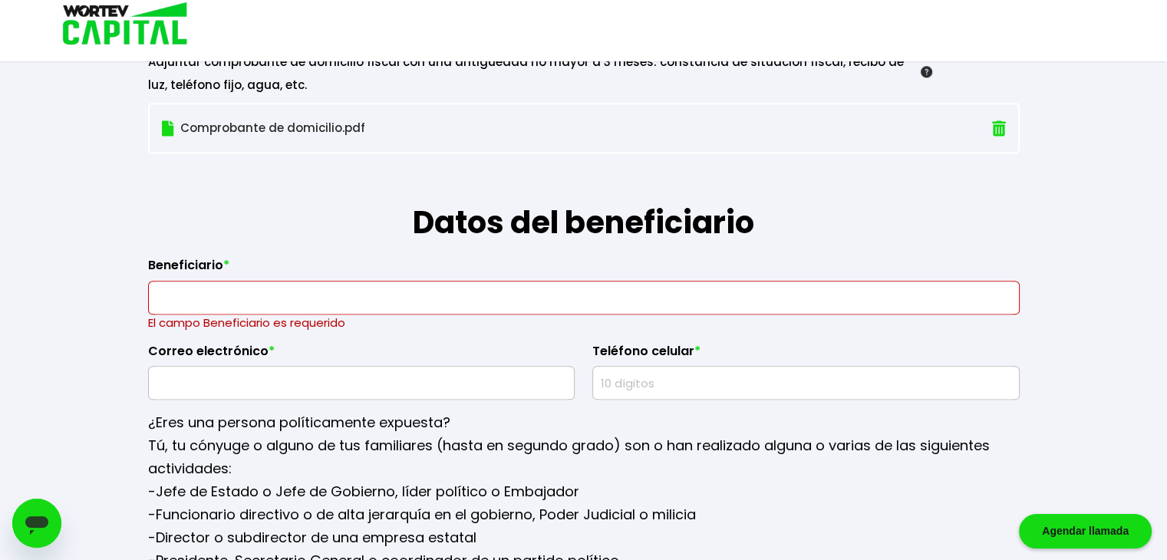
scroll to position [1657, 0]
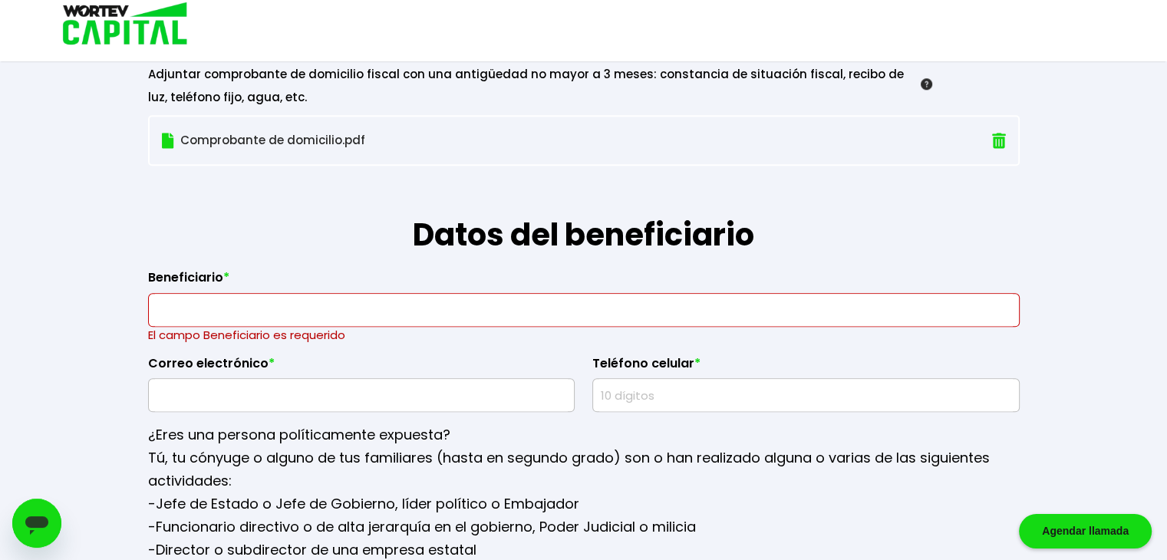
click at [268, 356] on span "*" at bounding box center [271, 363] width 6 height 15
click at [213, 270] on label "Beneficiario *" at bounding box center [583, 281] width 871 height 23
click at [224, 270] on span "*" at bounding box center [226, 277] width 6 height 15
click at [223, 274] on span "*" at bounding box center [226, 277] width 6 height 15
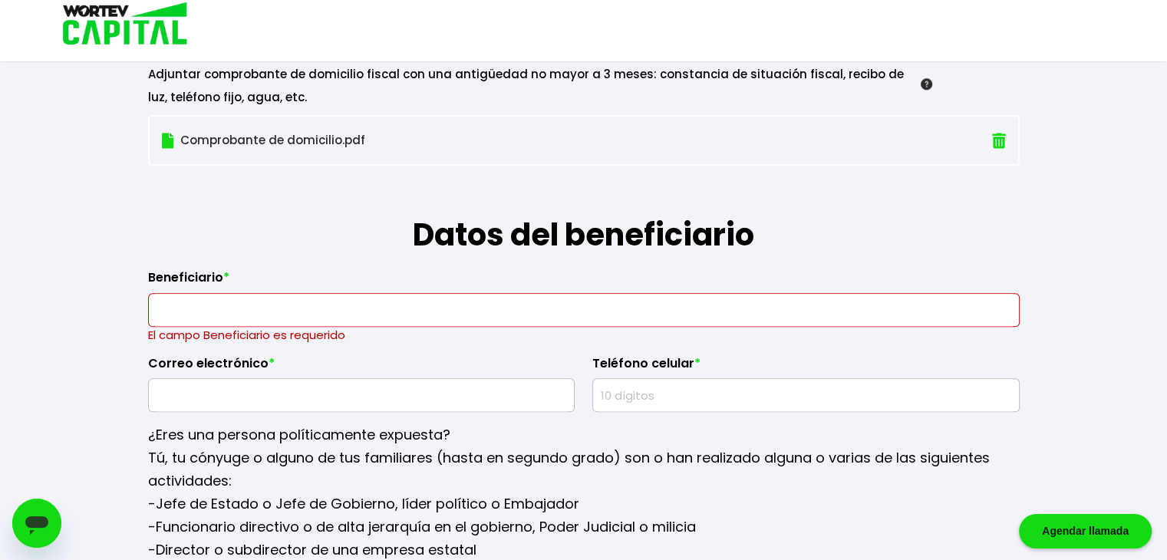
click at [257, 304] on input "text" at bounding box center [584, 310] width 858 height 32
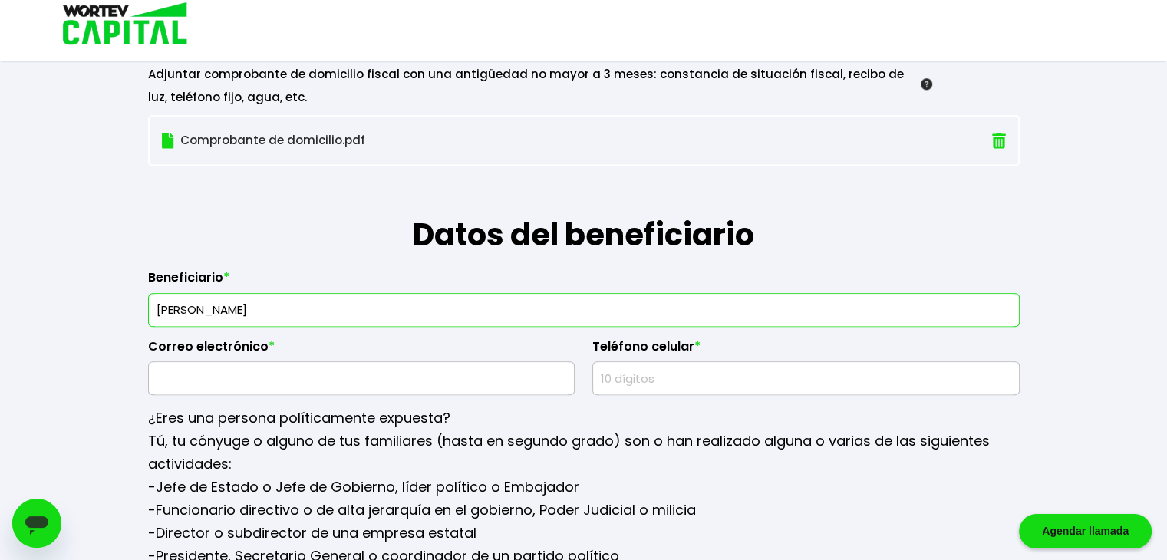
type input "[PERSON_NAME]"
click at [292, 384] on input "text" at bounding box center [361, 378] width 413 height 32
type input "[EMAIL_ADDRESS][DOMAIN_NAME]"
click at [668, 369] on input "text" at bounding box center [805, 378] width 413 height 32
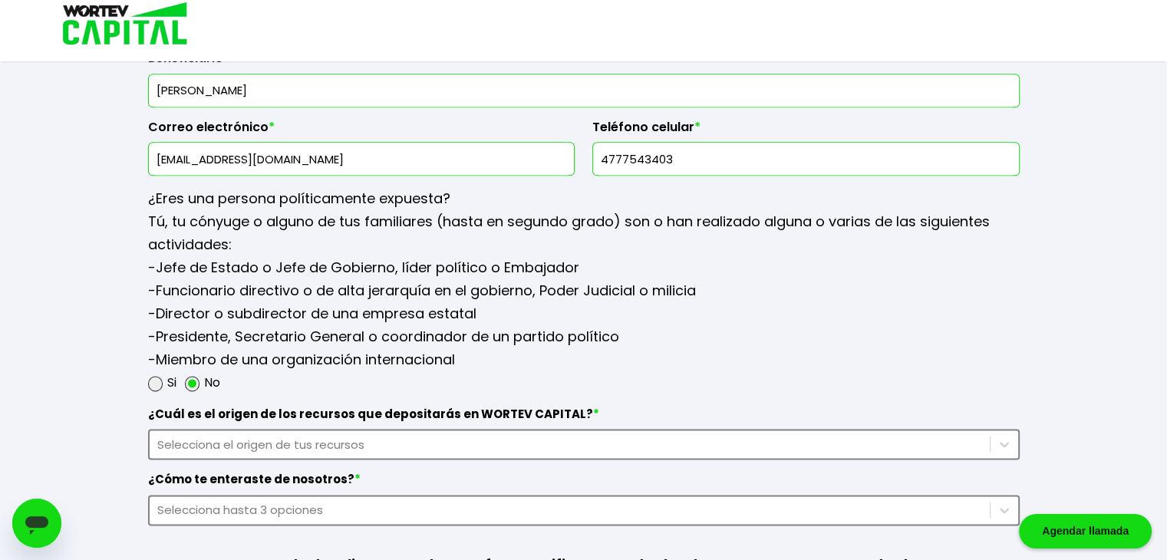
scroll to position [1887, 0]
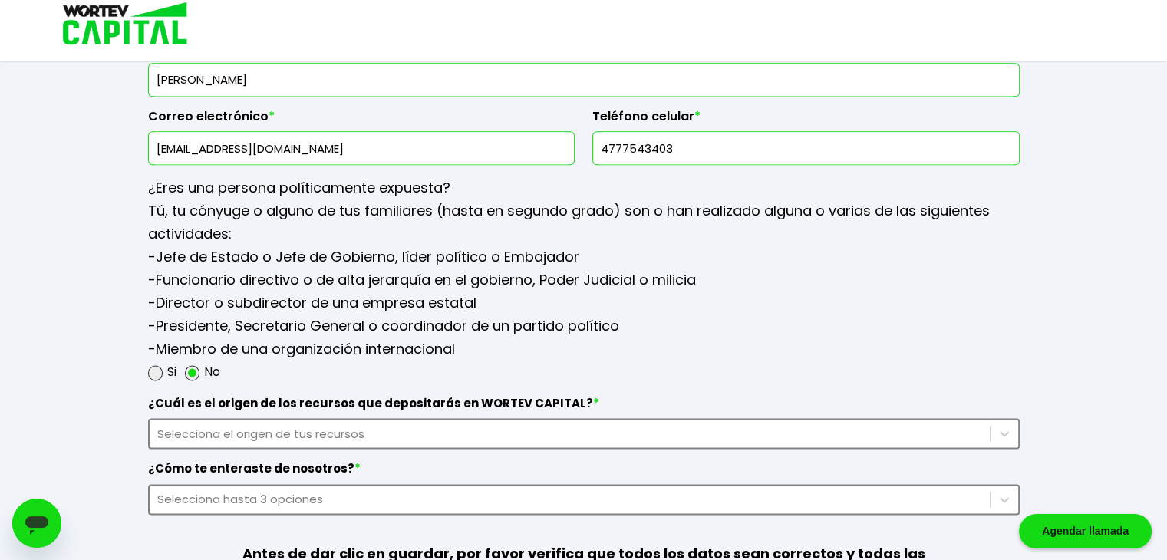
type input "4777543403"
click at [394, 432] on div "Selecciona el origen de tus recursos" at bounding box center [583, 433] width 871 height 31
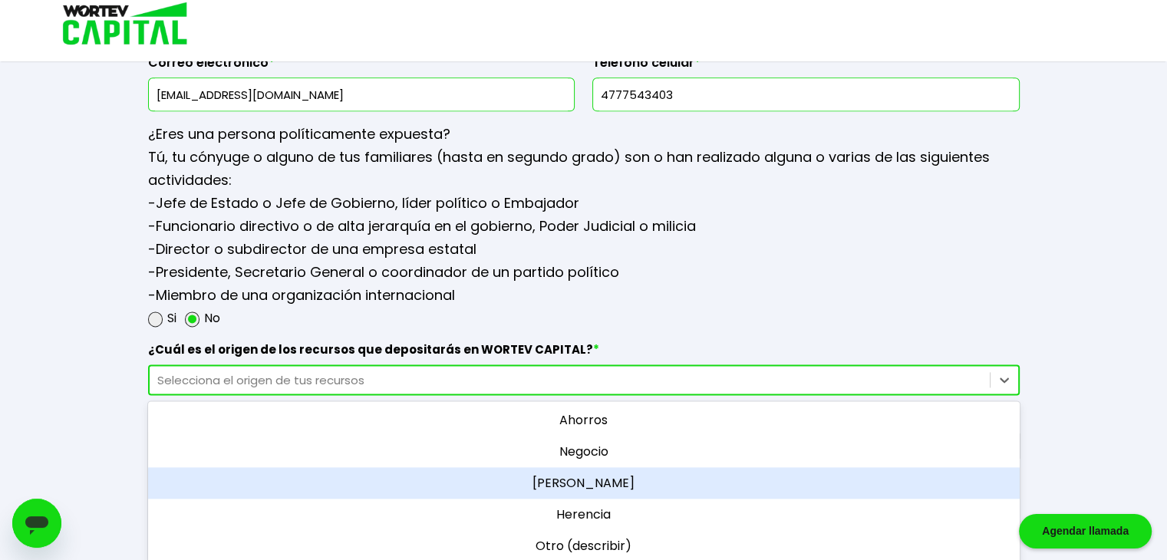
click at [577, 479] on div "[PERSON_NAME]" at bounding box center [583, 482] width 871 height 31
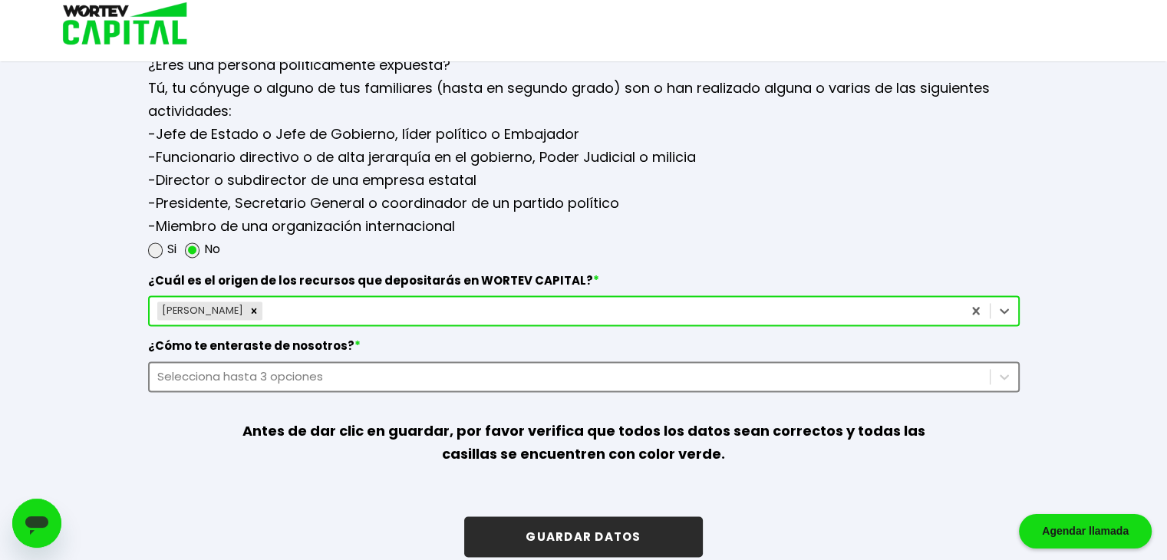
scroll to position [2017, 0]
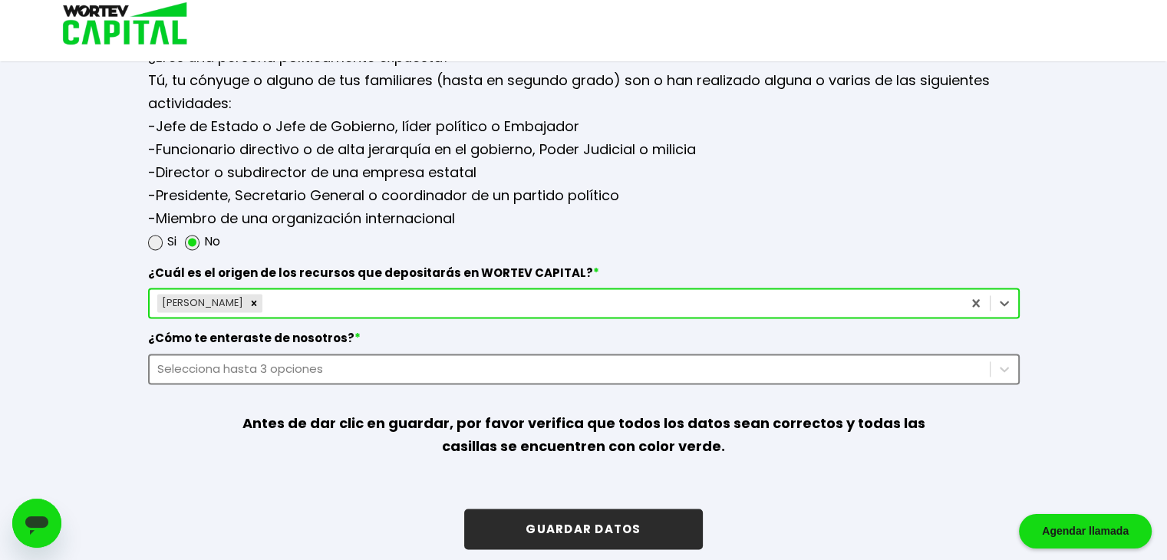
click at [400, 360] on div "Selecciona hasta 3 opciones" at bounding box center [569, 369] width 825 height 18
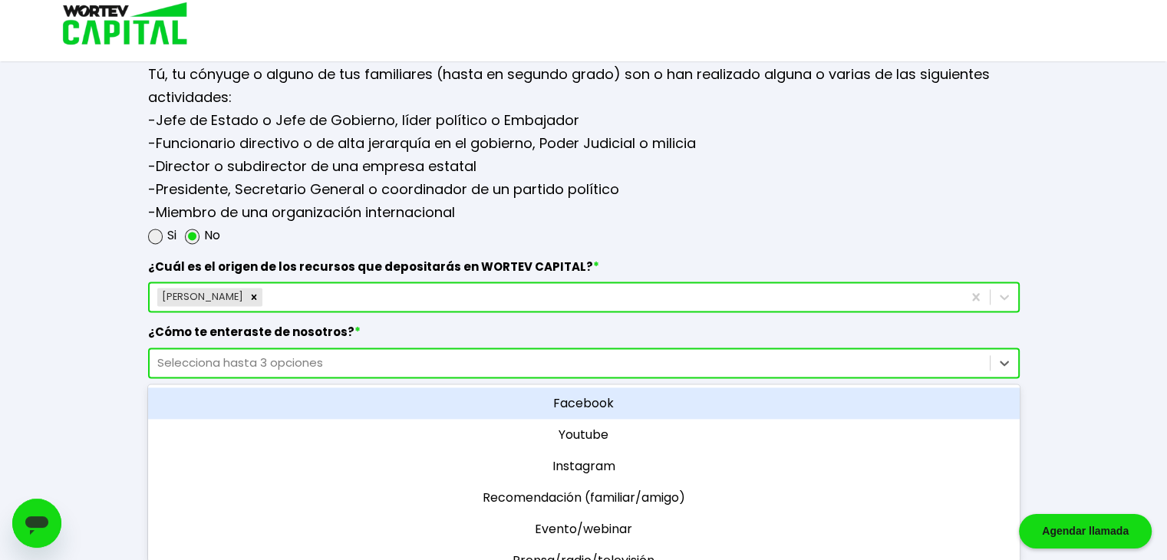
scroll to position [77, 0]
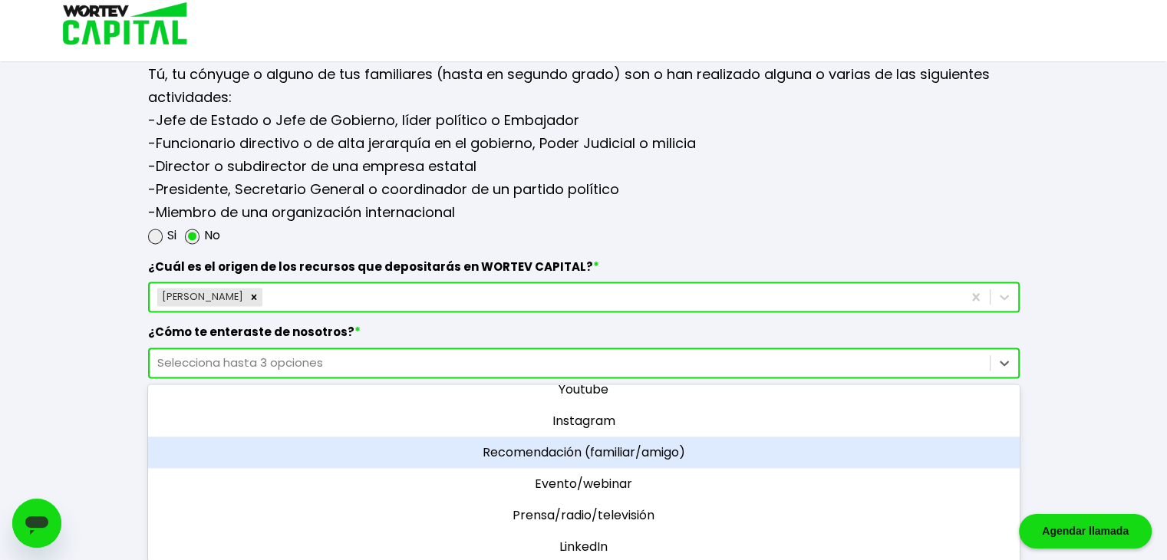
click at [576, 440] on div "Recomendación (familiar/amigo)" at bounding box center [583, 451] width 871 height 31
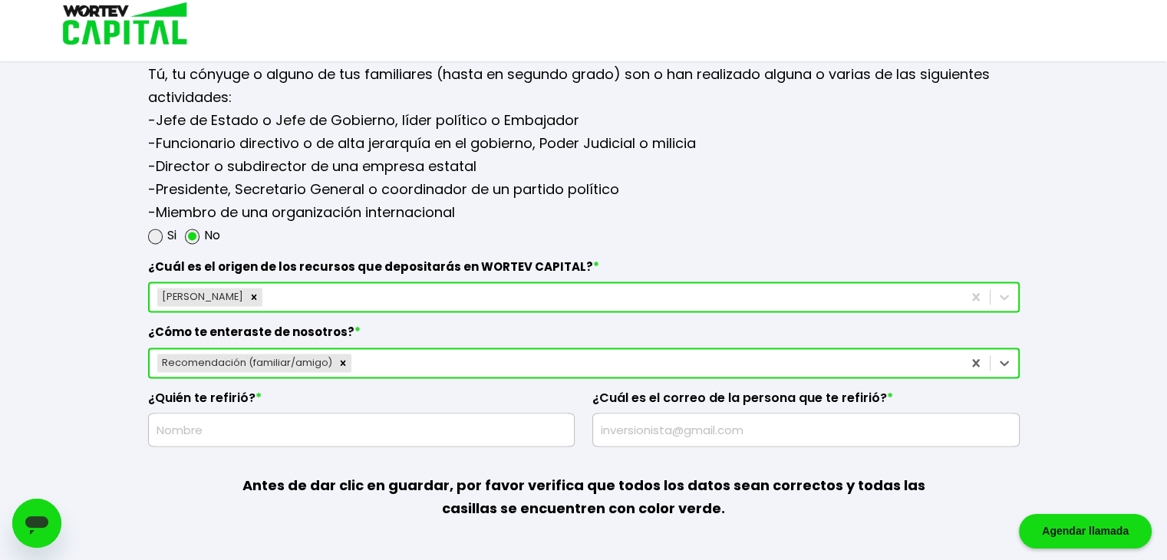
click at [334, 424] on input "text" at bounding box center [361, 429] width 413 height 32
type input "[PERSON_NAME]"
click at [670, 430] on input "text" at bounding box center [805, 429] width 413 height 32
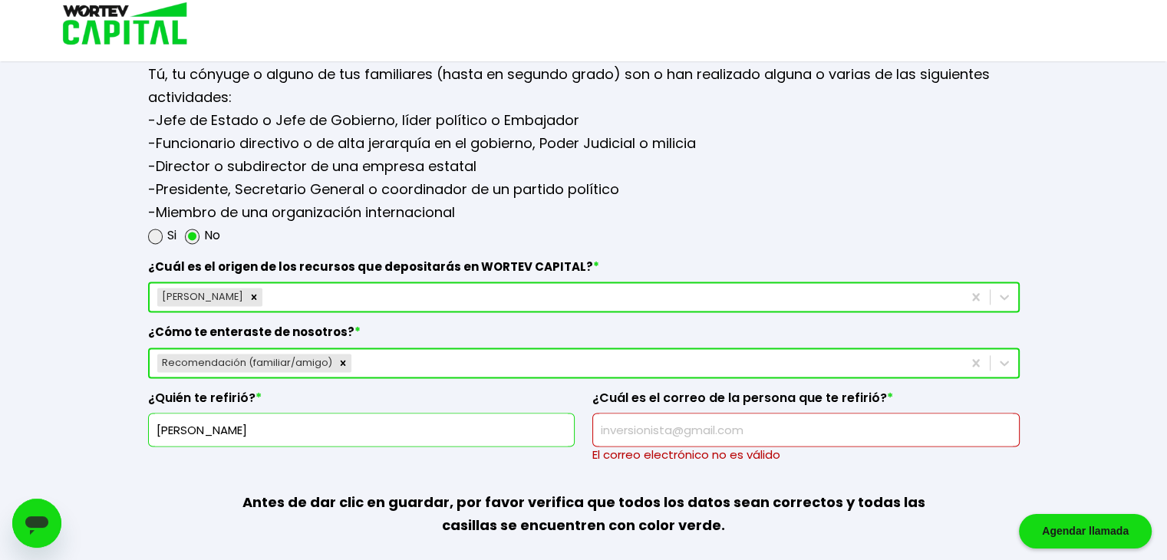
click at [626, 417] on input "text" at bounding box center [805, 429] width 413 height 32
paste input "[EMAIL_ADDRESS][DOMAIN_NAME]"
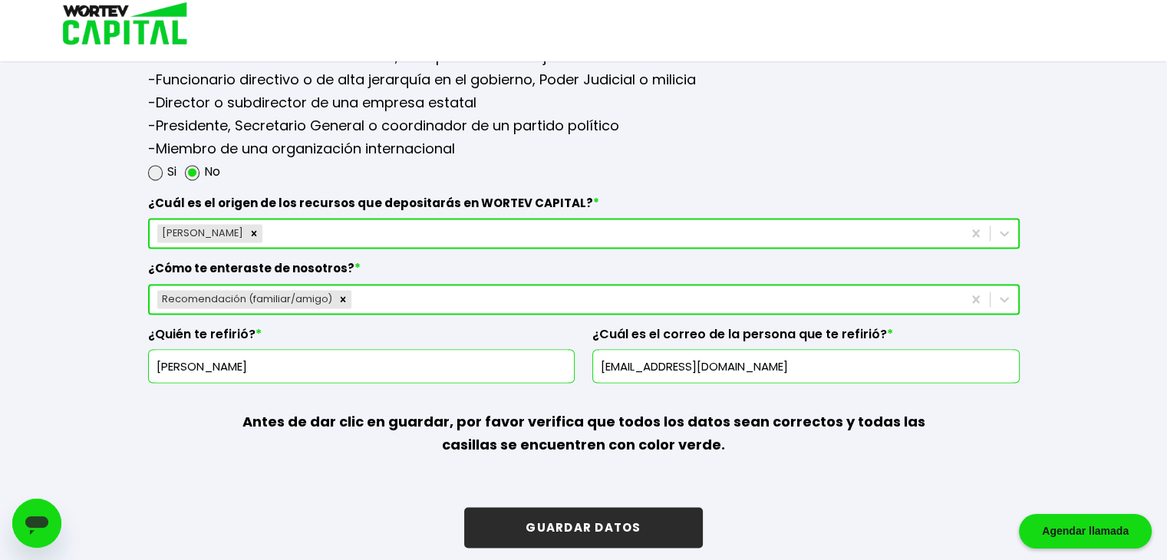
scroll to position [2092, 0]
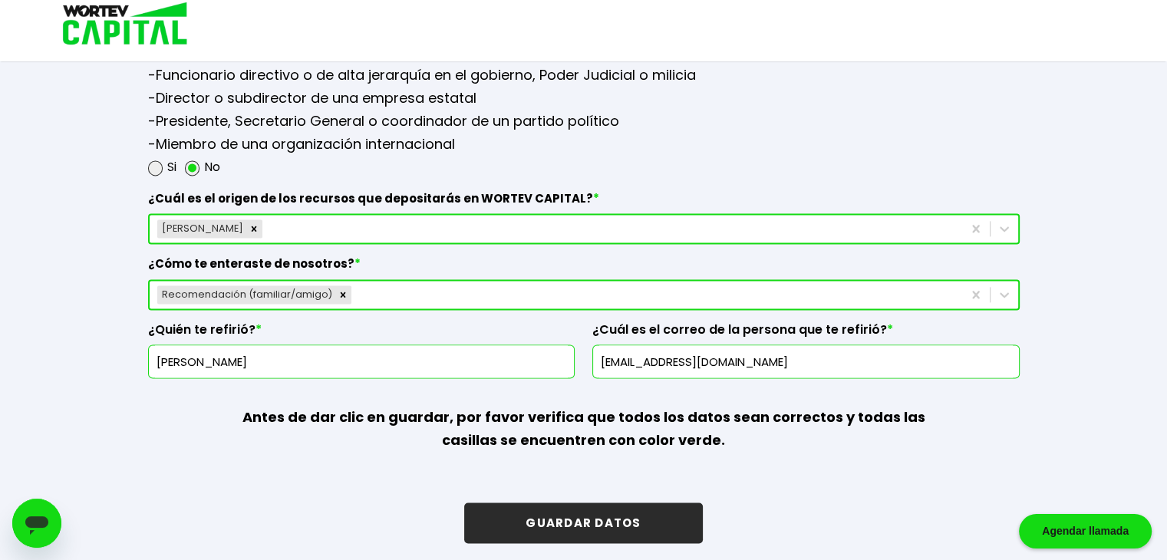
drag, startPoint x: 674, startPoint y: 355, endPoint x: 565, endPoint y: 351, distance: 108.3
click at [565, 351] on div "¿Cuál es el origen de los recursos que depositarás en WORTEV CAPITAL? * [PERSON…" at bounding box center [583, 279] width 871 height 200
click at [604, 362] on input "[EMAIL_ADDRESS][DOMAIN_NAME]" at bounding box center [805, 361] width 413 height 32
type input "[EMAIL_ADDRESS][DOMAIN_NAME]"
click at [598, 519] on button "GUARDAR DATOS" at bounding box center [583, 522] width 238 height 41
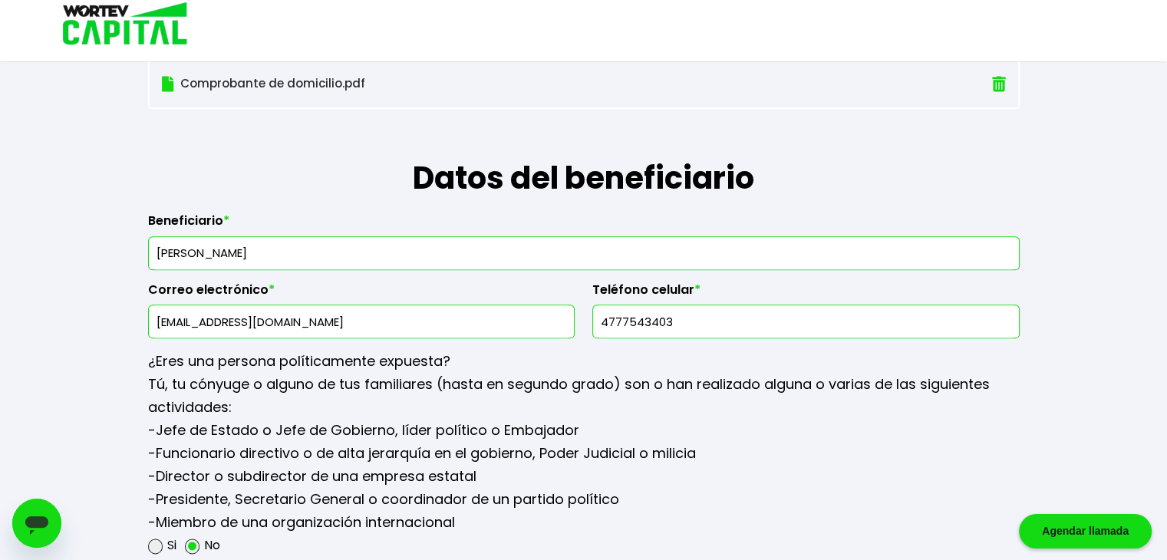
scroll to position [1708, 0]
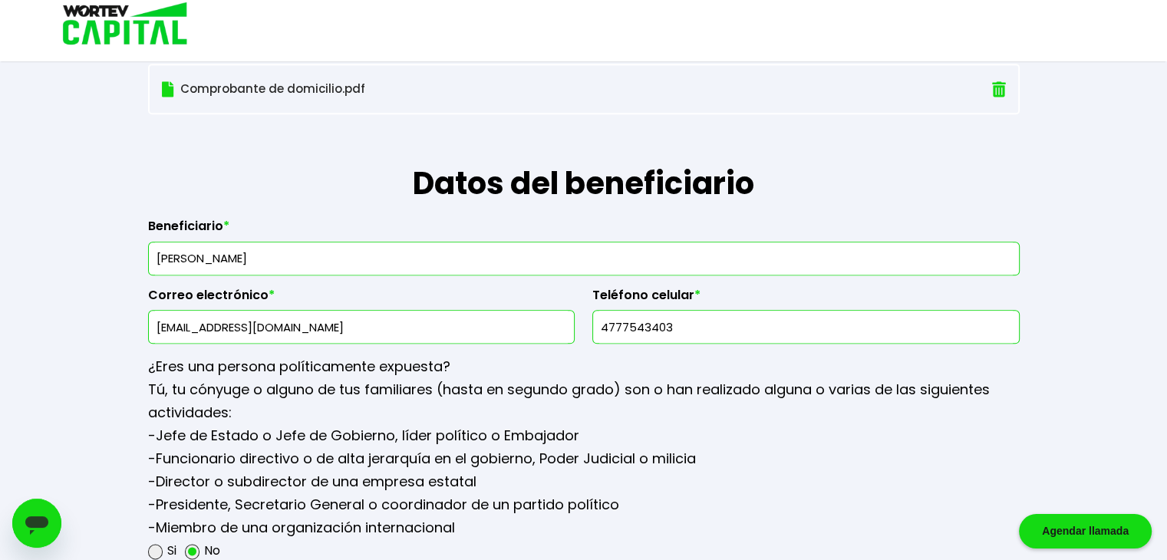
drag, startPoint x: 320, startPoint y: 252, endPoint x: 45, endPoint y: 252, distance: 274.6
type input "M"
type input "J"
type input "[PERSON_NAME]"
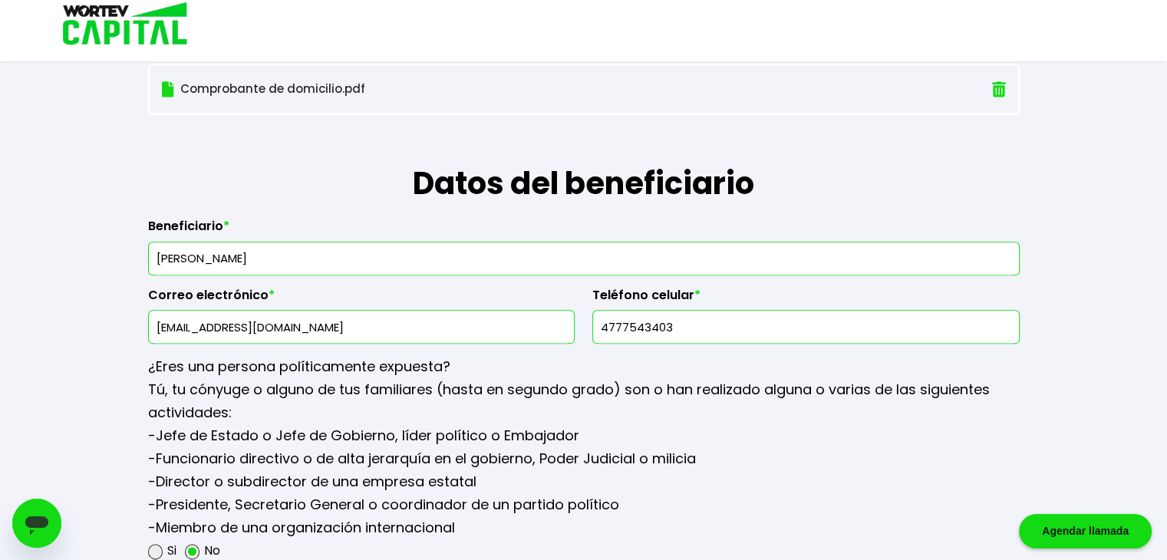
drag, startPoint x: 394, startPoint y: 320, endPoint x: 49, endPoint y: 294, distance: 346.2
paste input "julio23cach"
type input "[EMAIL_ADDRESS][DOMAIN_NAME]"
drag, startPoint x: 722, startPoint y: 327, endPoint x: 549, endPoint y: 326, distance: 172.6
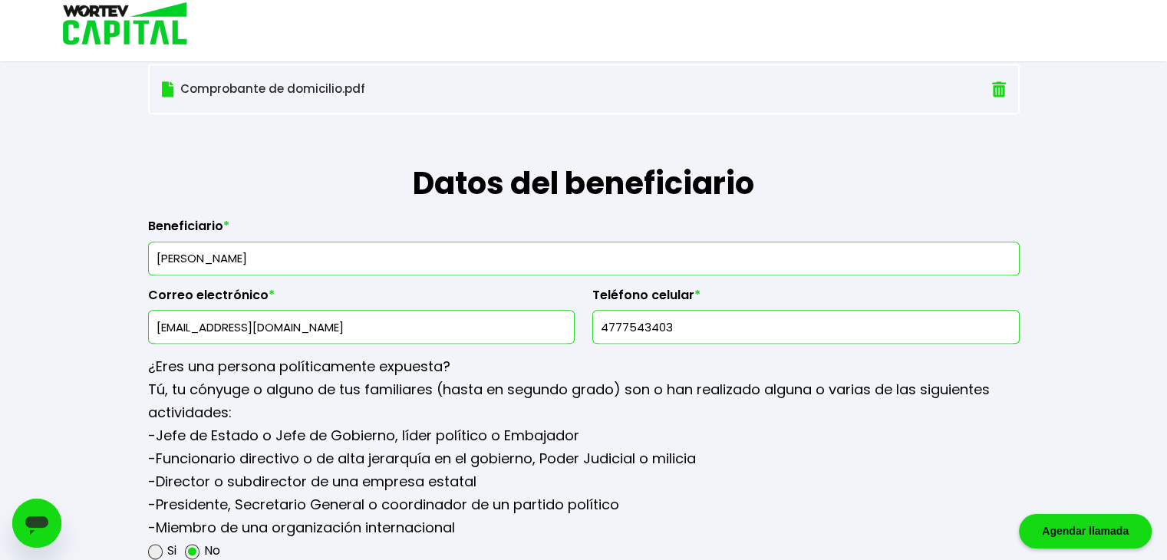
click at [549, 326] on div "Beneficiario * [PERSON_NAME] Correo electrónico * [EMAIL_ADDRESS][DOMAIN_NAME] …" at bounding box center [583, 274] width 871 height 137
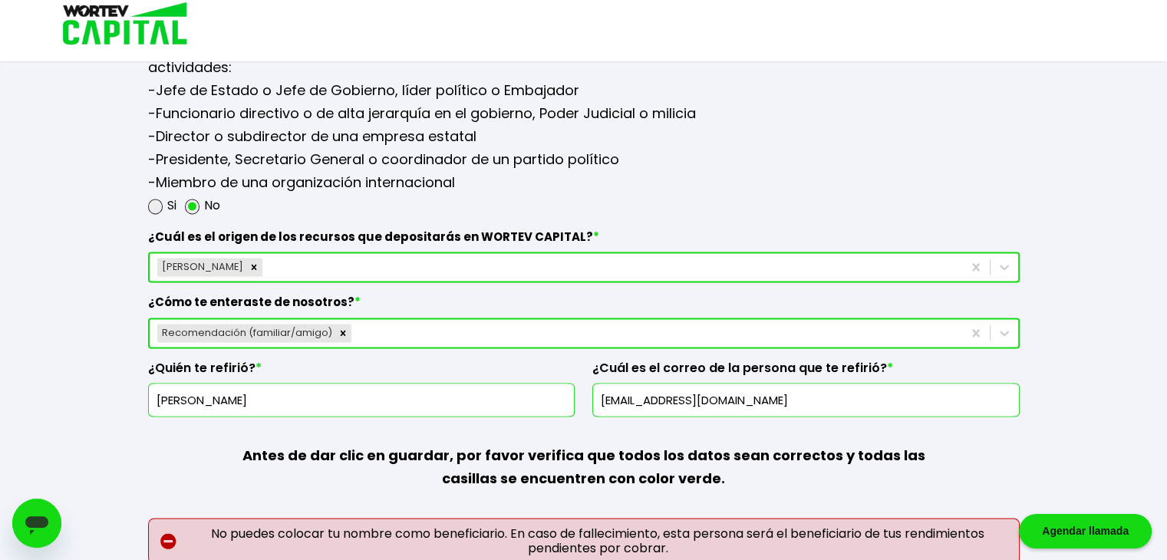
scroll to position [2138, 0]
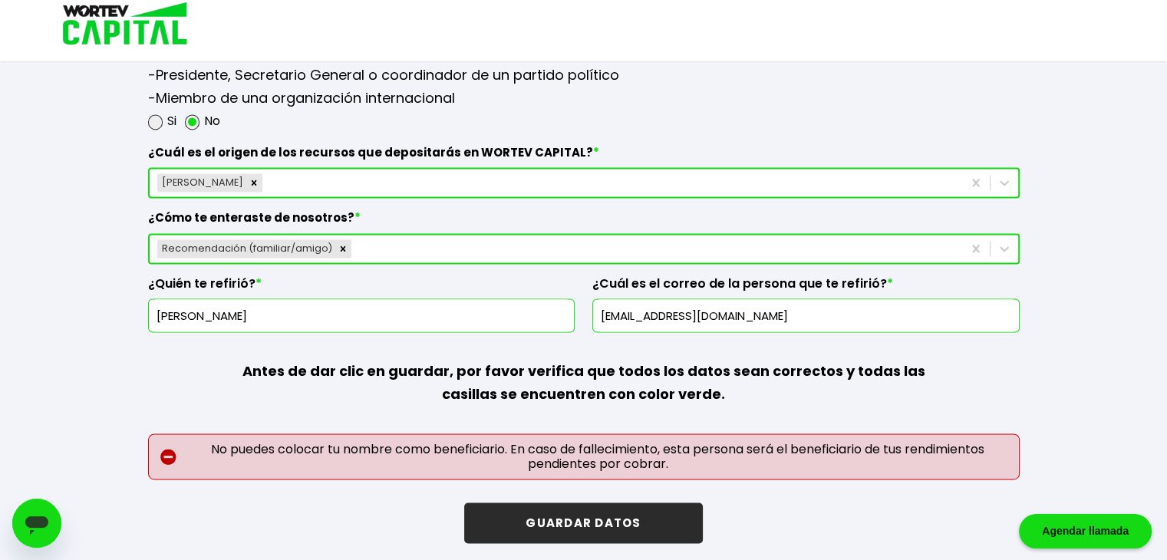
type input "4773920619"
click at [623, 505] on button "GUARDAR DATOS" at bounding box center [583, 522] width 238 height 41
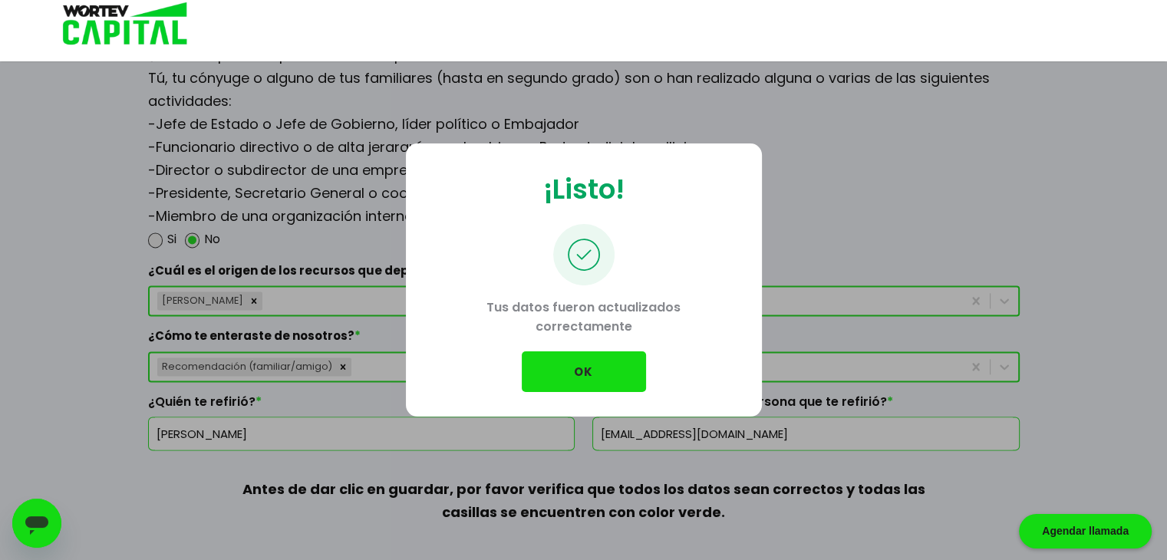
scroll to position [2015, 0]
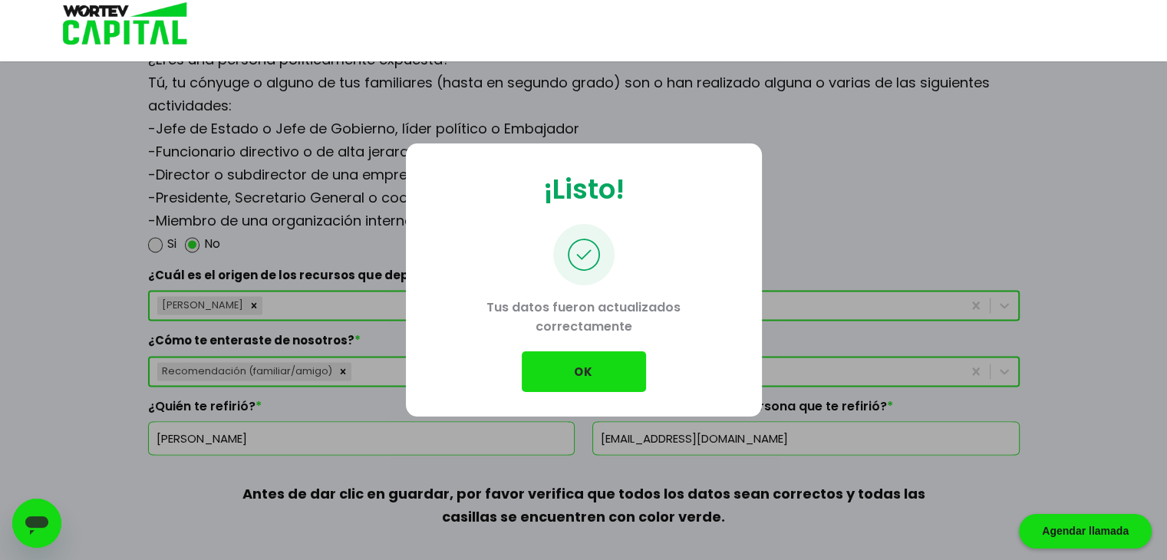
click at [577, 366] on button "OK" at bounding box center [584, 371] width 124 height 41
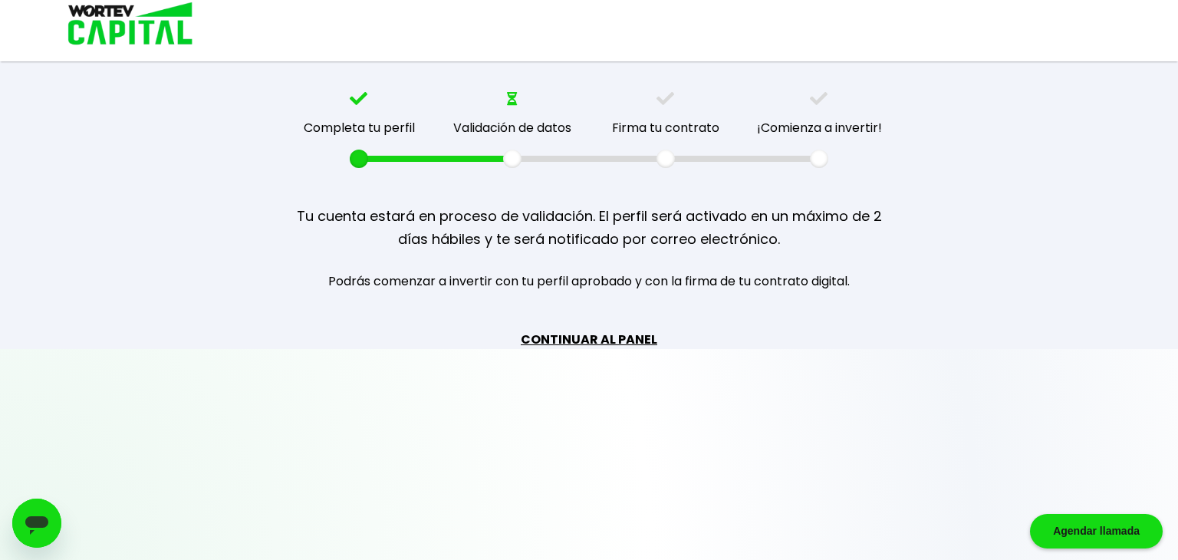
click at [614, 338] on link "CONTINUAR AL PANEL" at bounding box center [589, 339] width 137 height 19
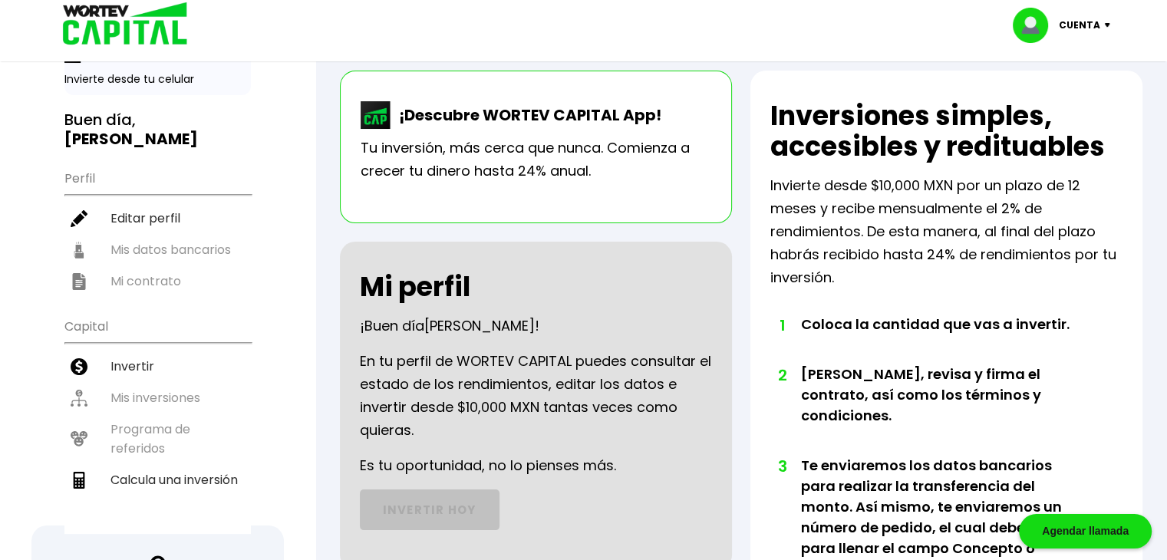
scroll to position [77, 0]
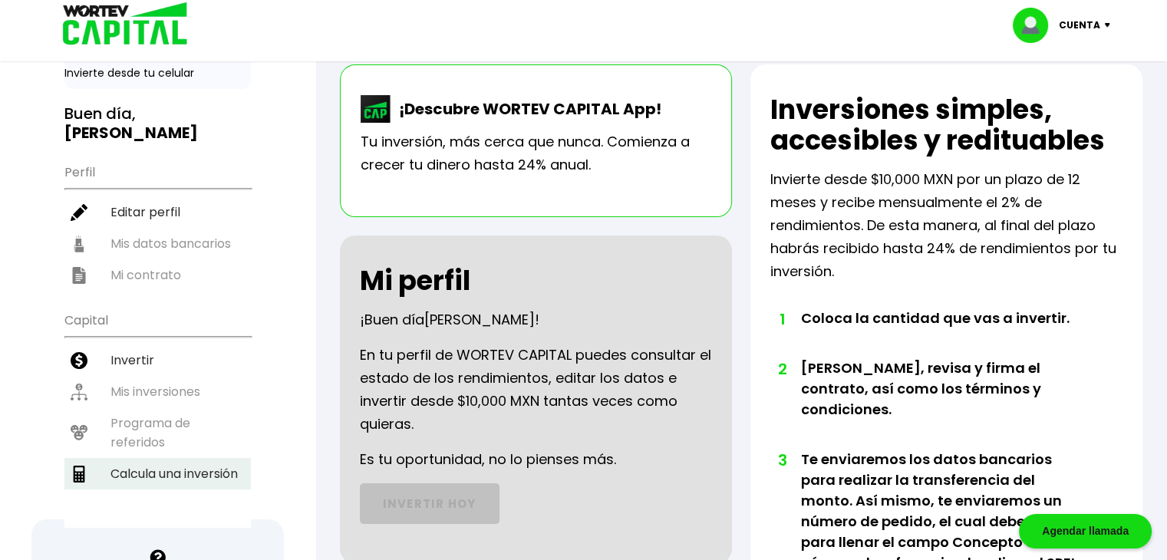
click at [175, 458] on li "Calcula una inversión" at bounding box center [157, 473] width 186 height 31
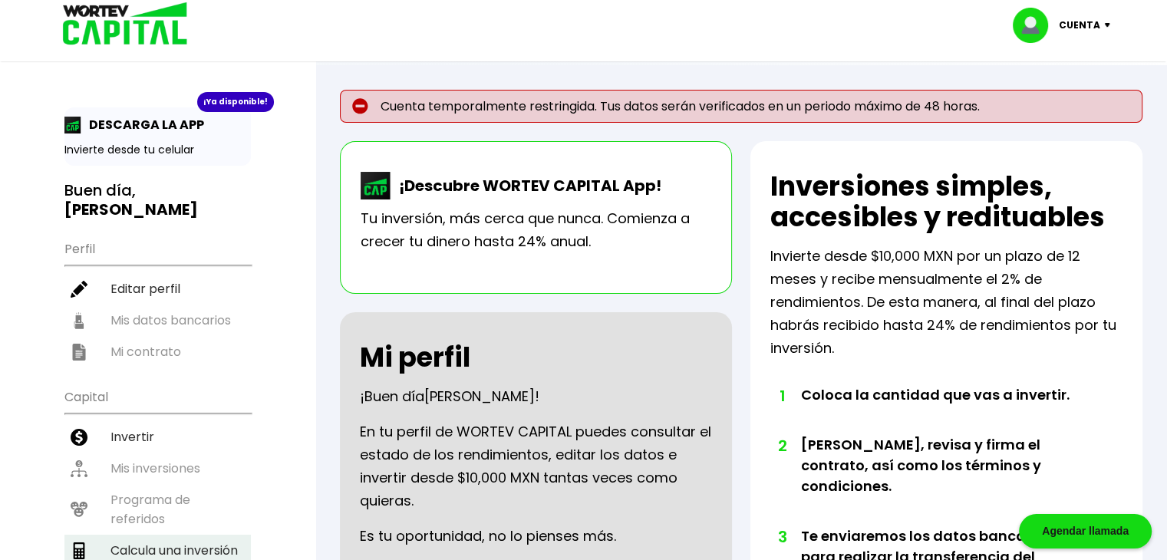
select select "1"
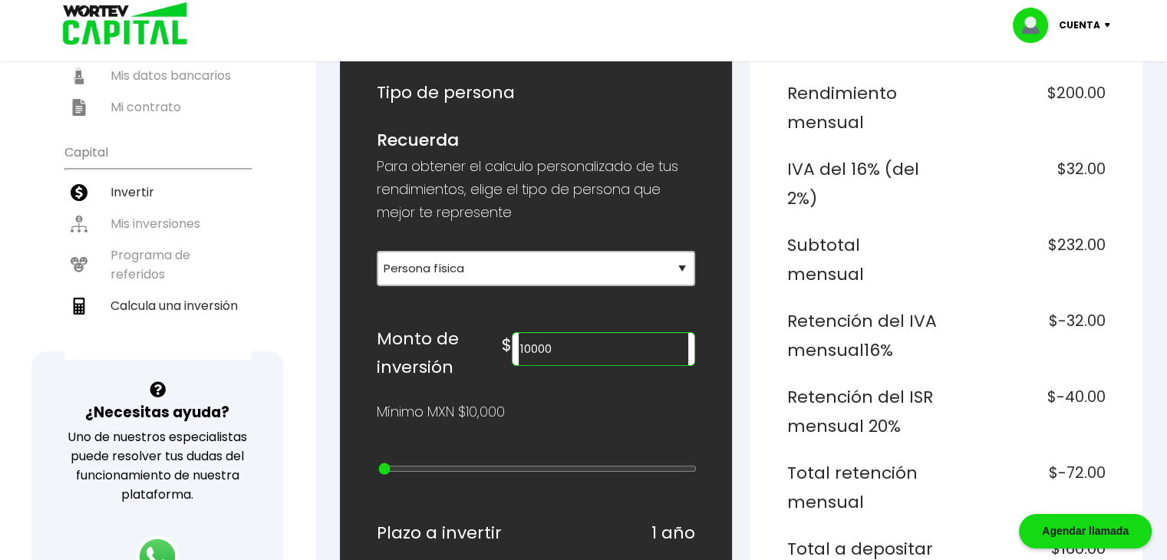
scroll to position [307, 0]
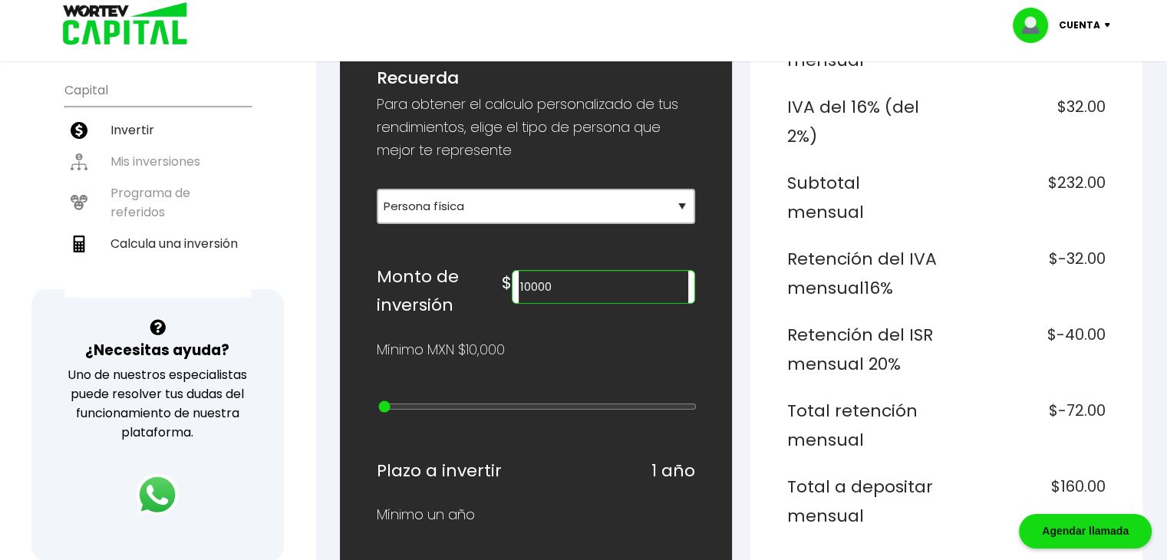
click at [624, 286] on input "10000" at bounding box center [604, 287] width 170 height 32
type input "1"
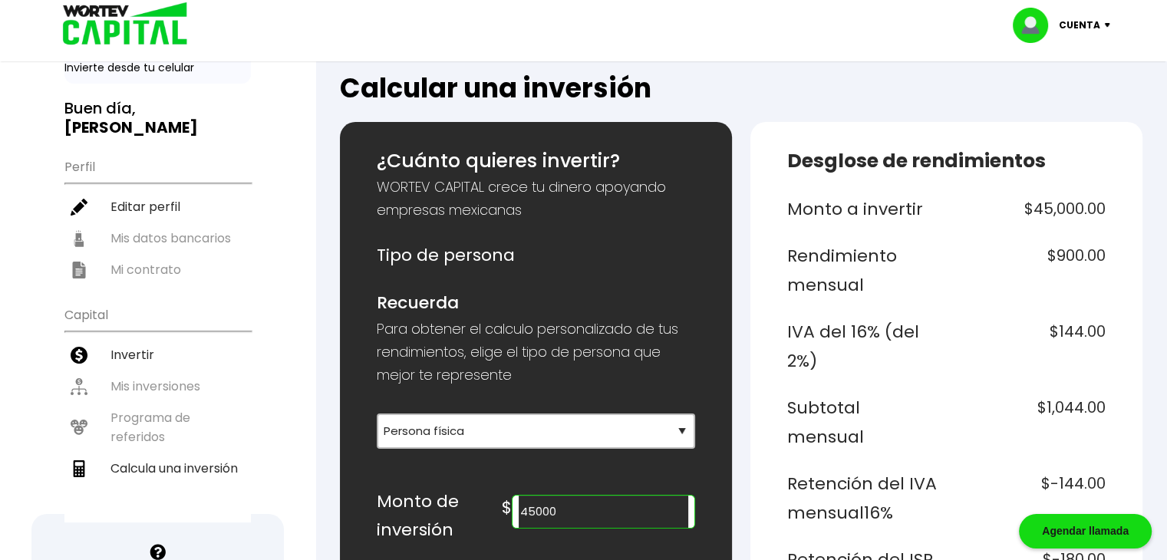
scroll to position [77, 0]
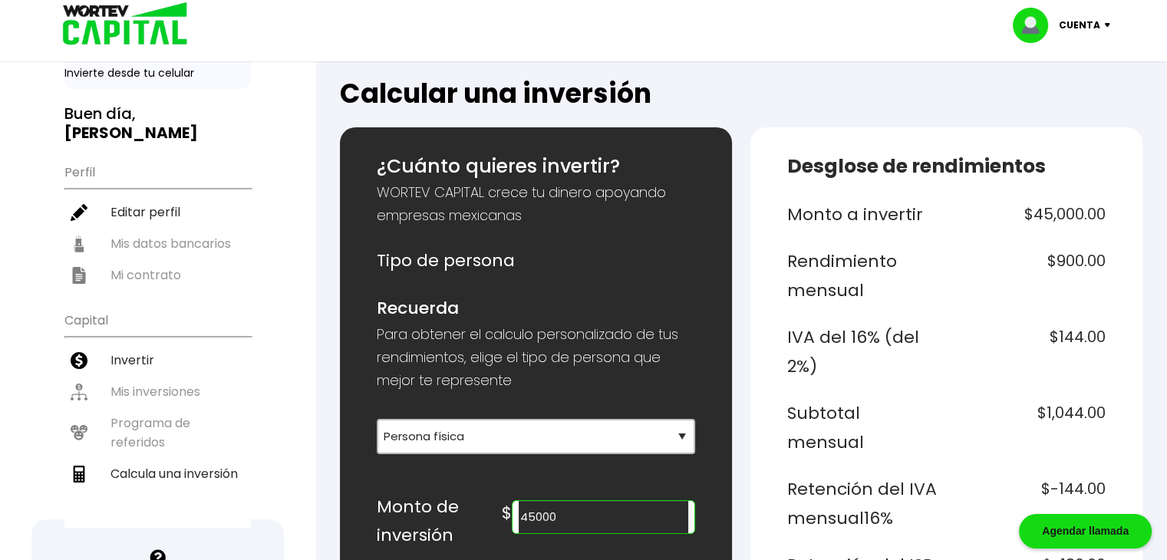
type input "45000"
click at [531, 213] on p "WORTEV CAPITAL crece tu dinero apoyando empresas mexicanas" at bounding box center [536, 204] width 318 height 46
click at [198, 122] on b "[PERSON_NAME]" at bounding box center [130, 132] width 133 height 21
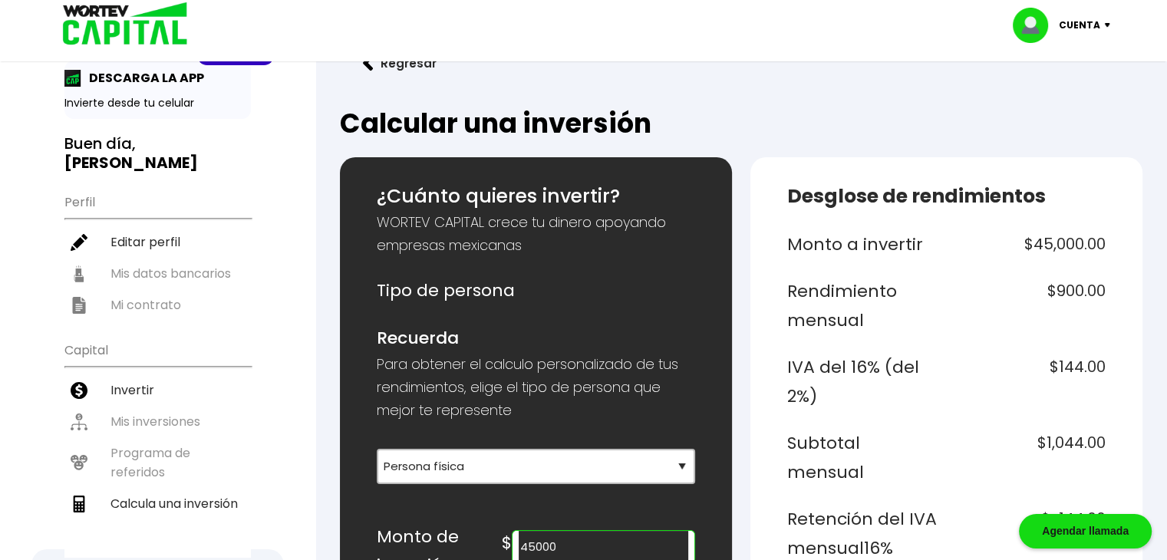
scroll to position [0, 0]
